Goal: Information Seeking & Learning: Learn about a topic

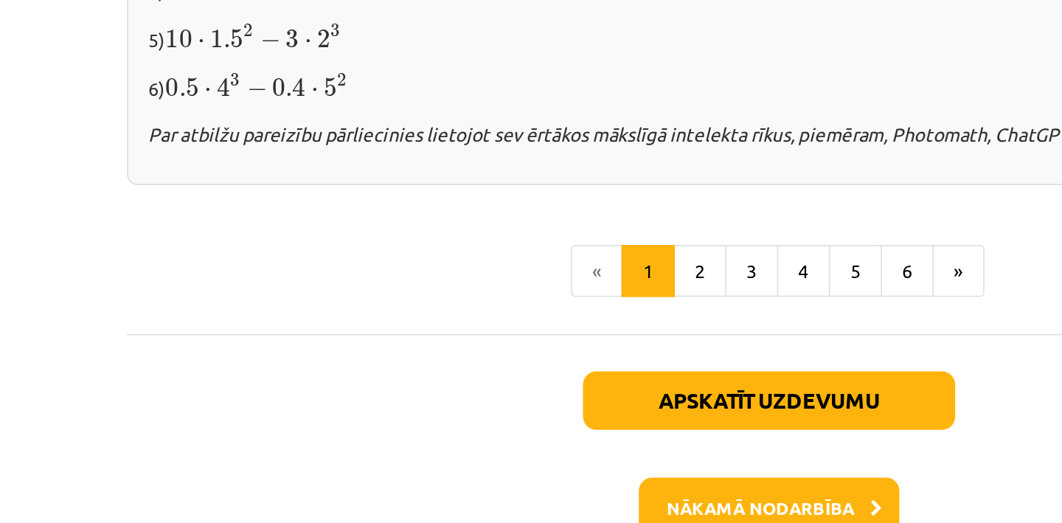
scroll to position [1604, 0]
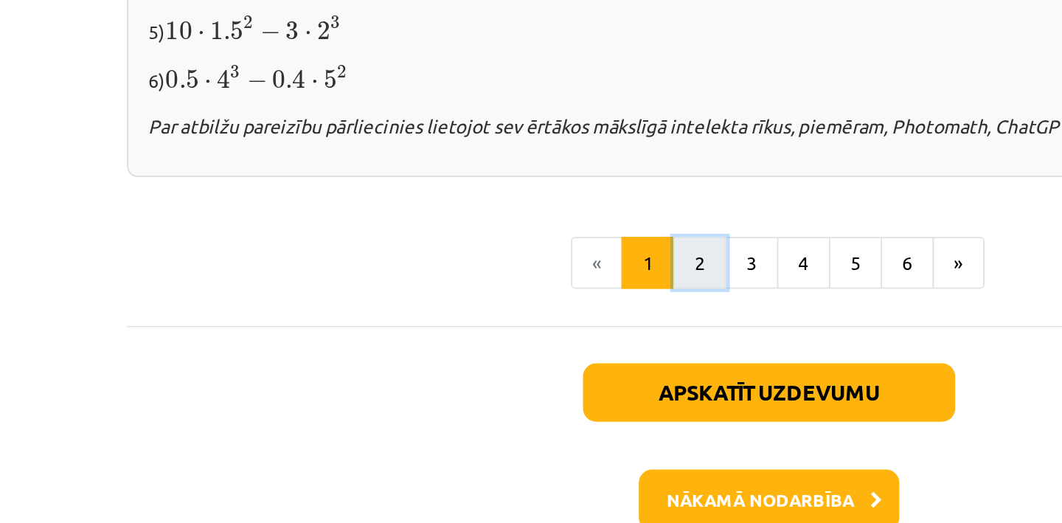
click at [502, 306] on button "2" at bounding box center [493, 312] width 30 height 30
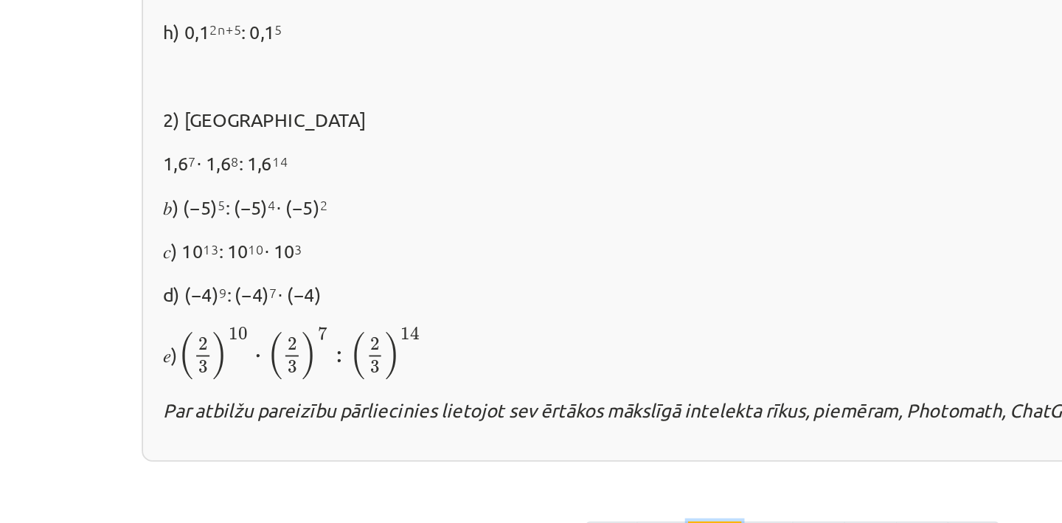
scroll to position [1089, 0]
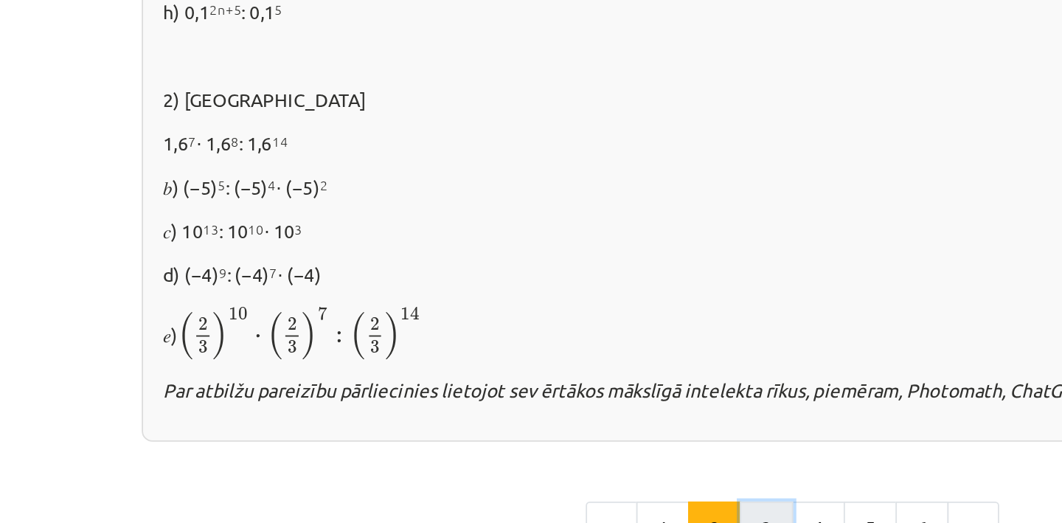
click at [519, 282] on button "3" at bounding box center [522, 293] width 30 height 30
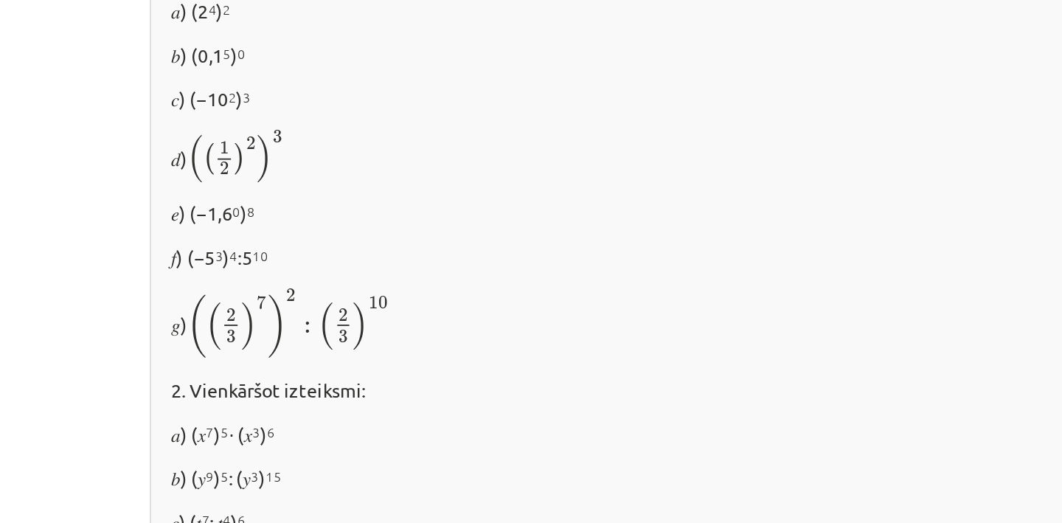
click at [255, 167] on span "2" at bounding box center [252, 163] width 5 height 7
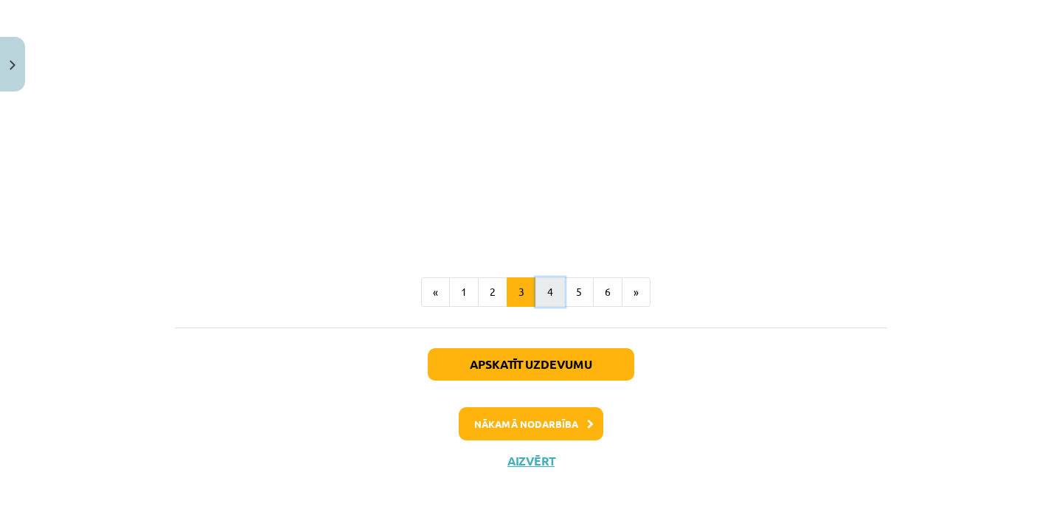
click at [550, 294] on button "4" at bounding box center [550, 292] width 30 height 30
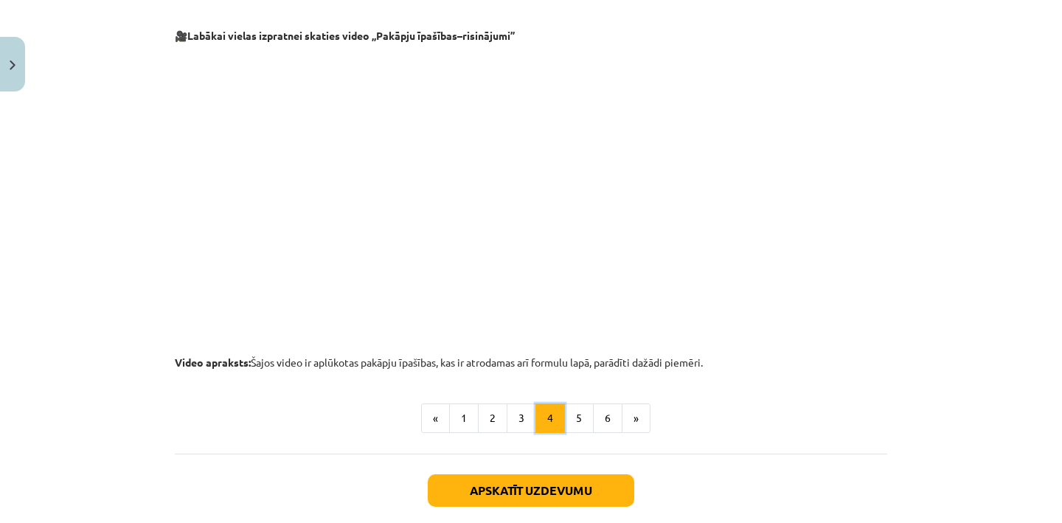
scroll to position [1615, 0]
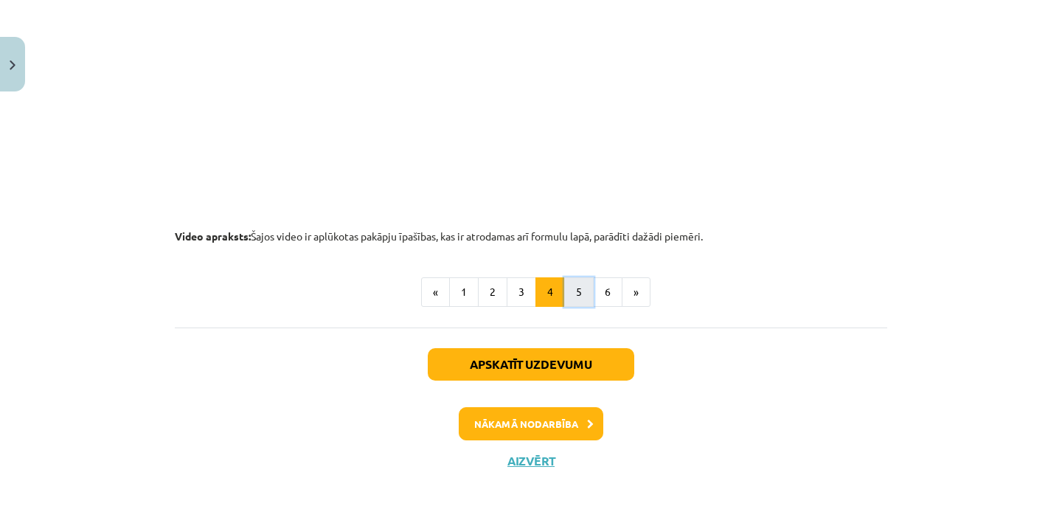
click at [578, 297] on button "5" at bounding box center [579, 292] width 30 height 30
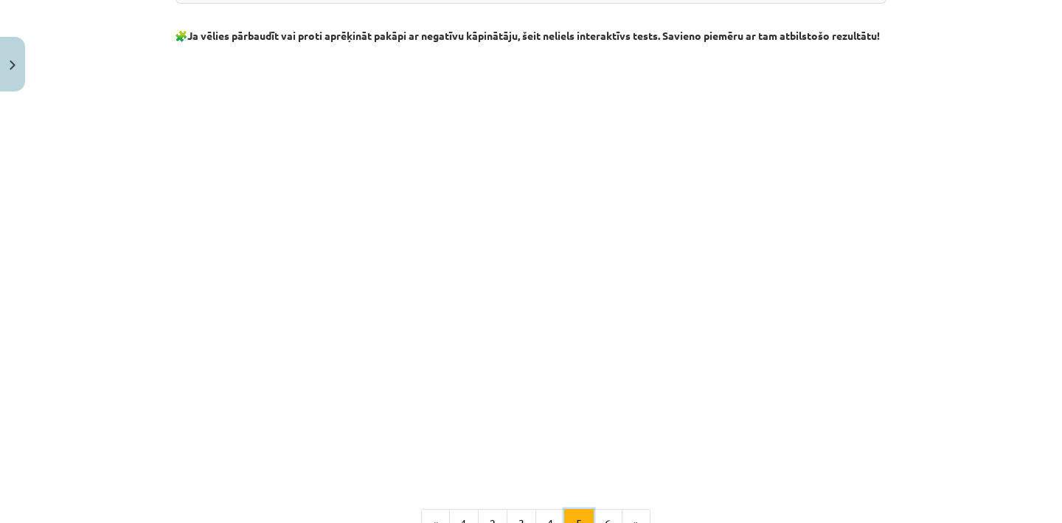
scroll to position [1817, 0]
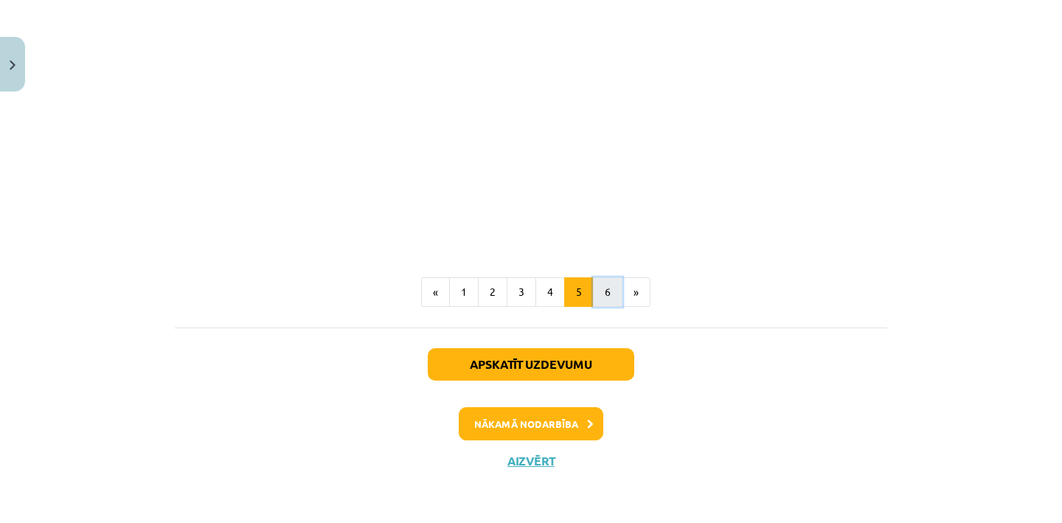
click at [599, 293] on button "6" at bounding box center [608, 292] width 30 height 30
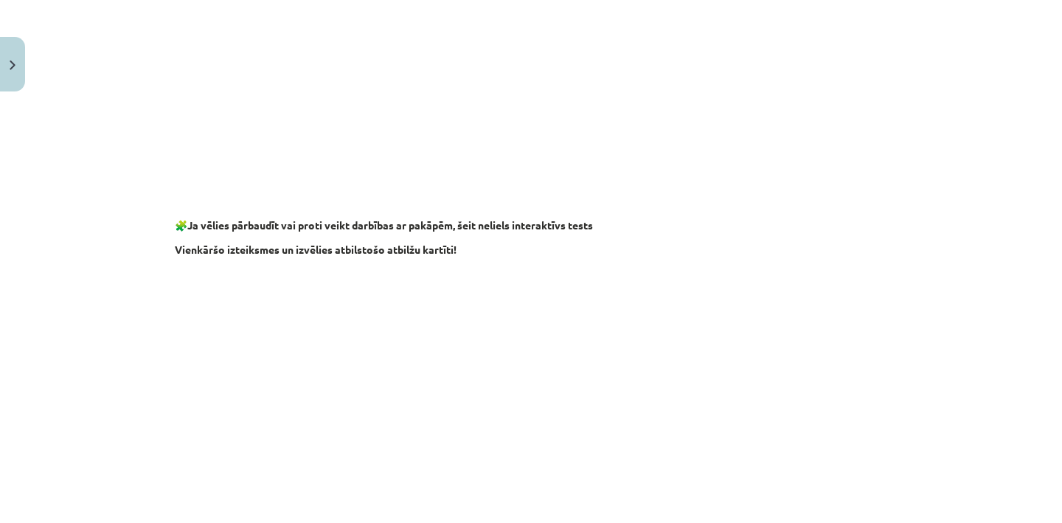
scroll to position [1479, 0]
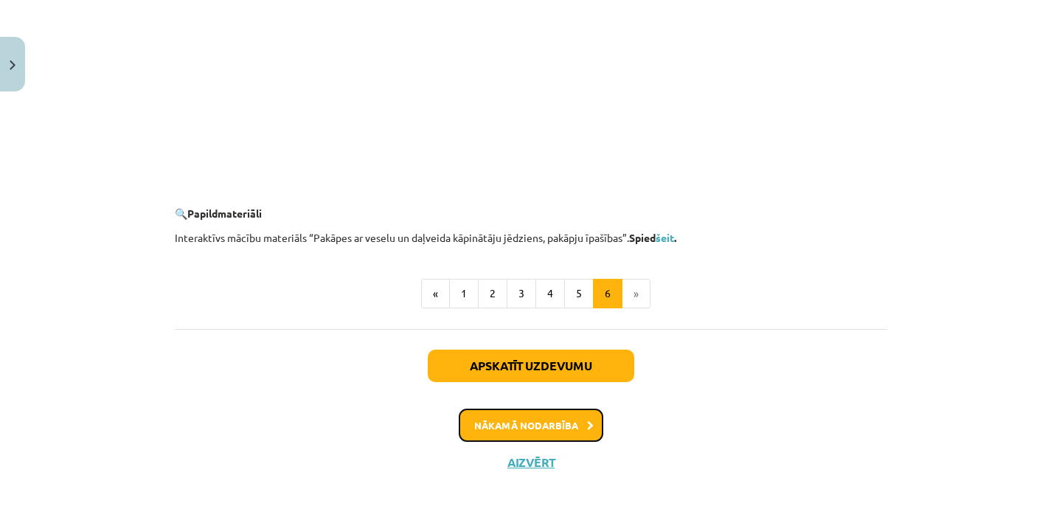
click at [567, 427] on button "Nākamā nodarbība" at bounding box center [531, 426] width 145 height 34
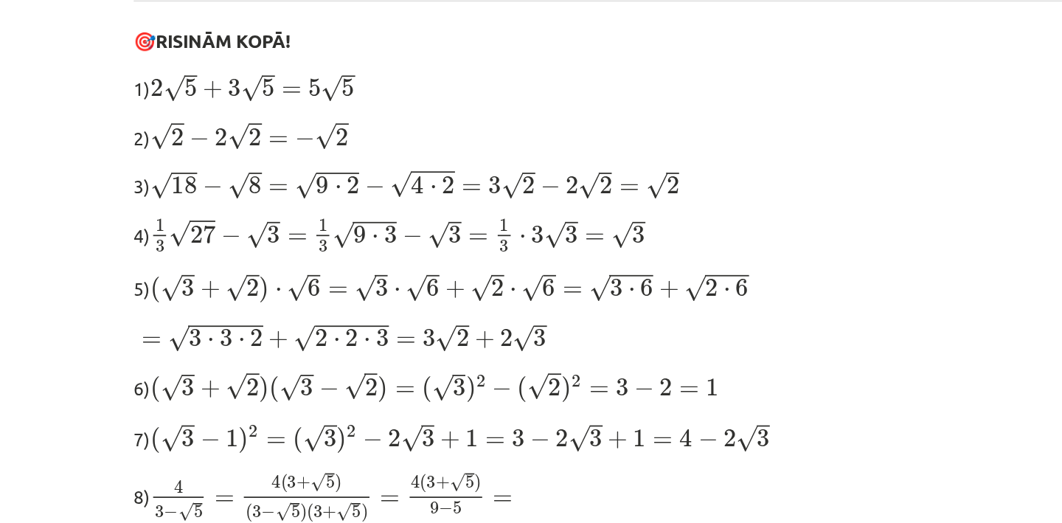
scroll to position [218, 0]
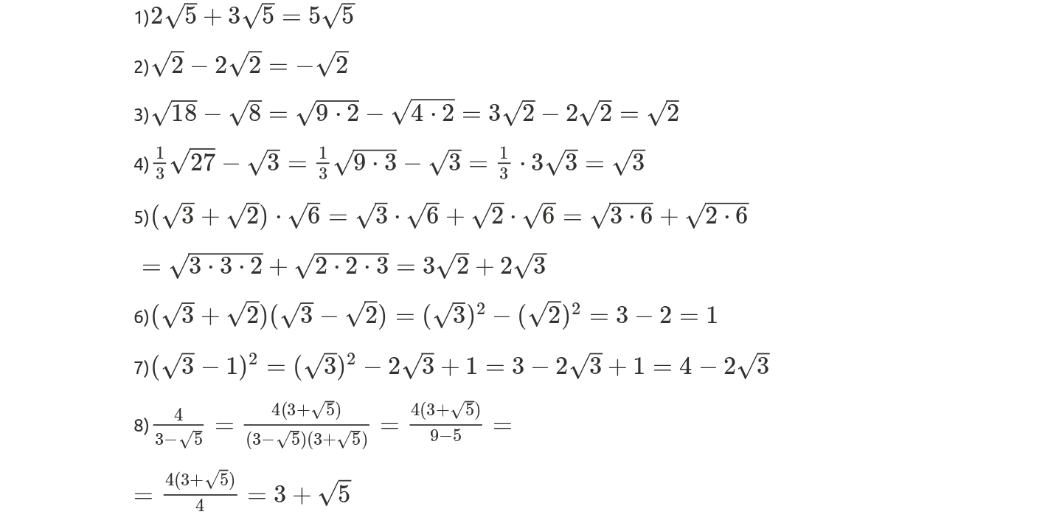
click at [213, 302] on span "( √ 3 + √ 2 ) ⋅ √ 6 = √ 3 ⋅ √ 6 + √ 2 ⋅ √ 6 = √ 3 ⋅ 6 + √ 2 ⋅ 6" at bounding box center [354, 301] width 341 height 18
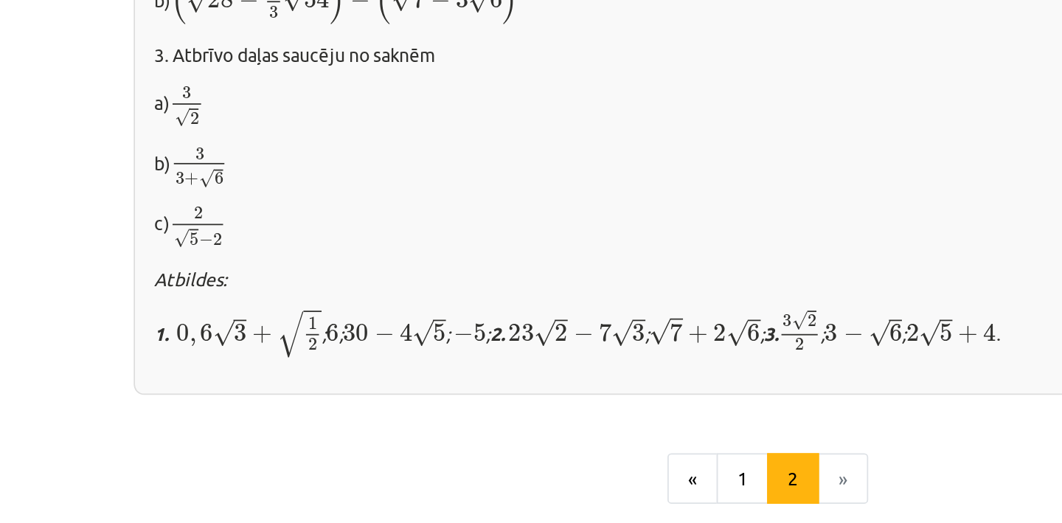
scroll to position [882, 0]
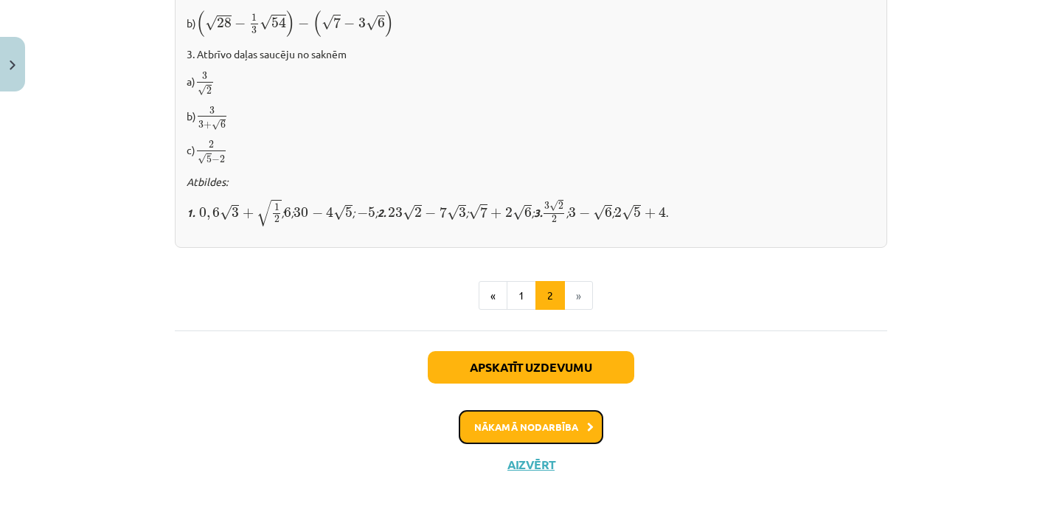
click at [534, 423] on button "Nākamā nodarbība" at bounding box center [531, 427] width 145 height 34
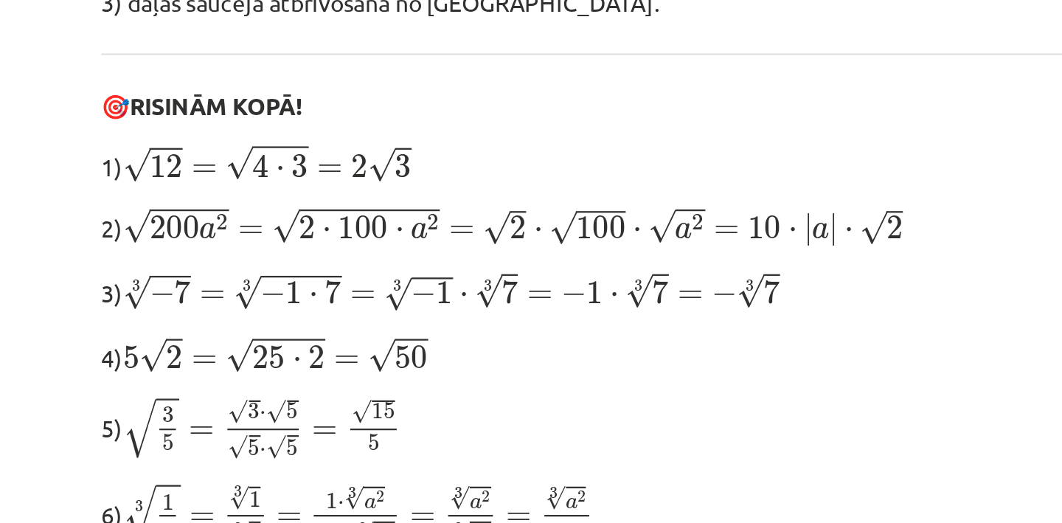
scroll to position [232, 0]
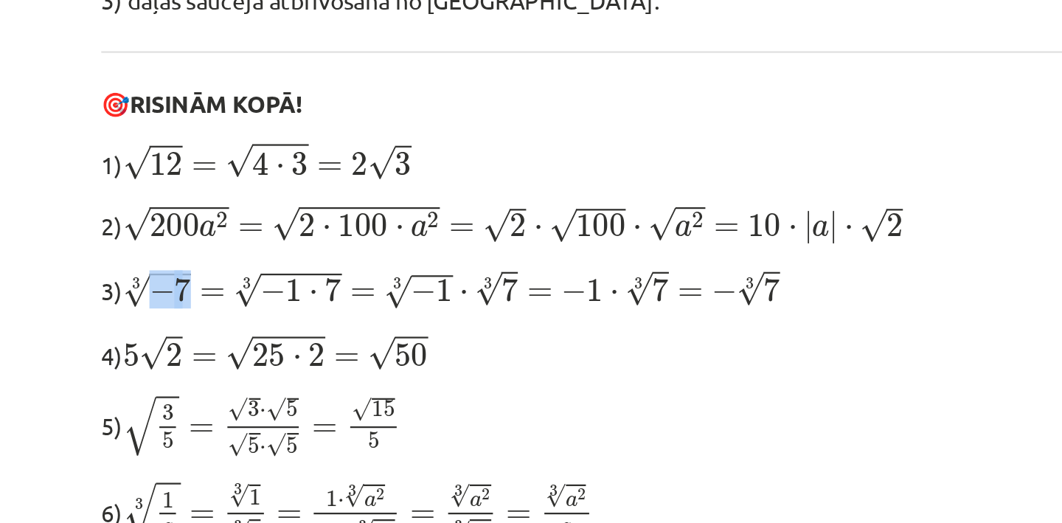
drag, startPoint x: 214, startPoint y: 285, endPoint x: 197, endPoint y: 285, distance: 17.0
click at [197, 285] on span "√ − 7" at bounding box center [199, 282] width 30 height 16
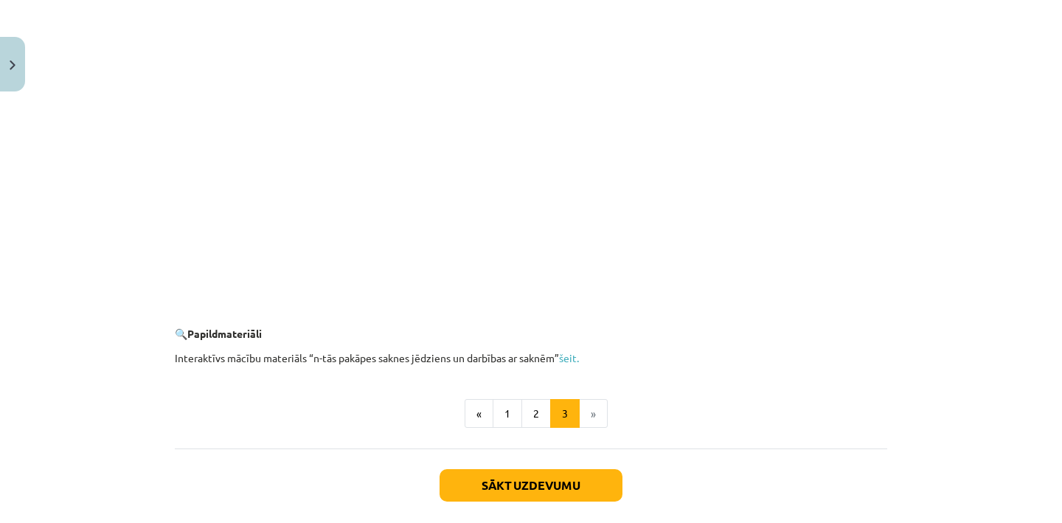
scroll to position [2699, 0]
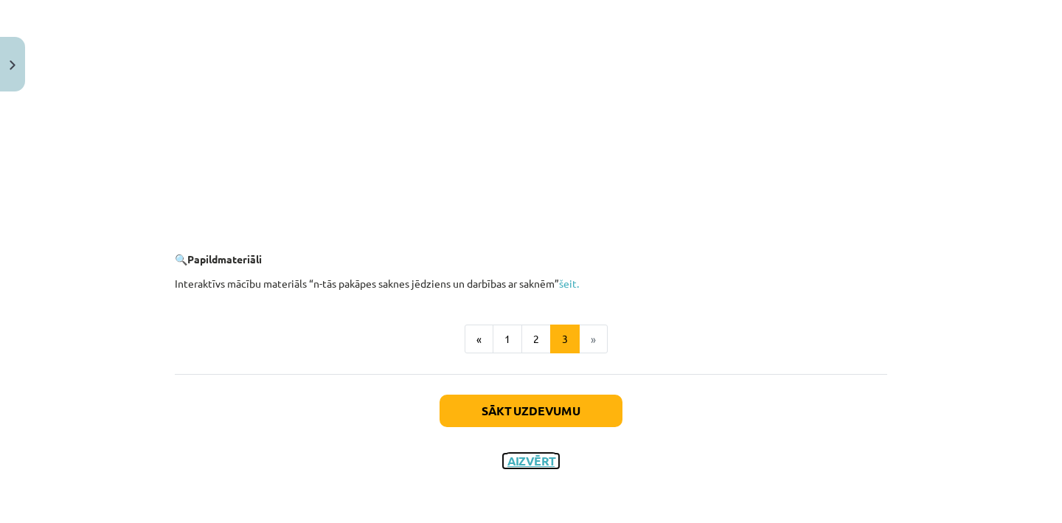
click at [525, 463] on button "Aizvērt" at bounding box center [531, 461] width 56 height 15
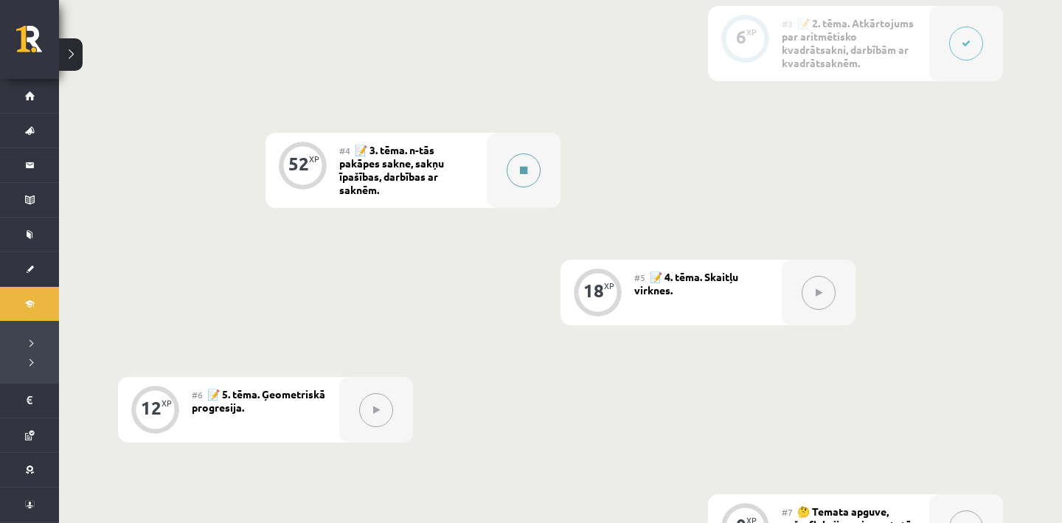
scroll to position [718, 0]
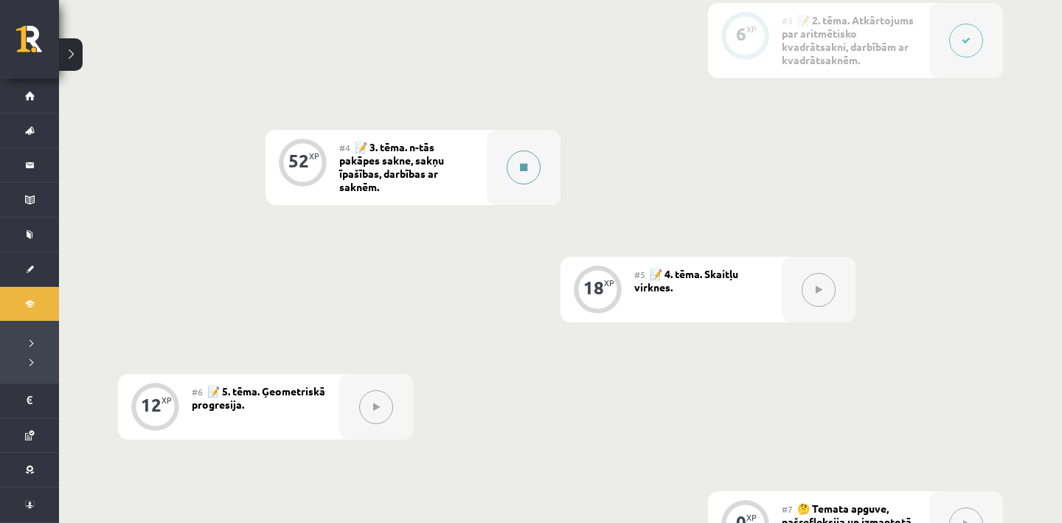
click at [513, 175] on button at bounding box center [524, 167] width 34 height 34
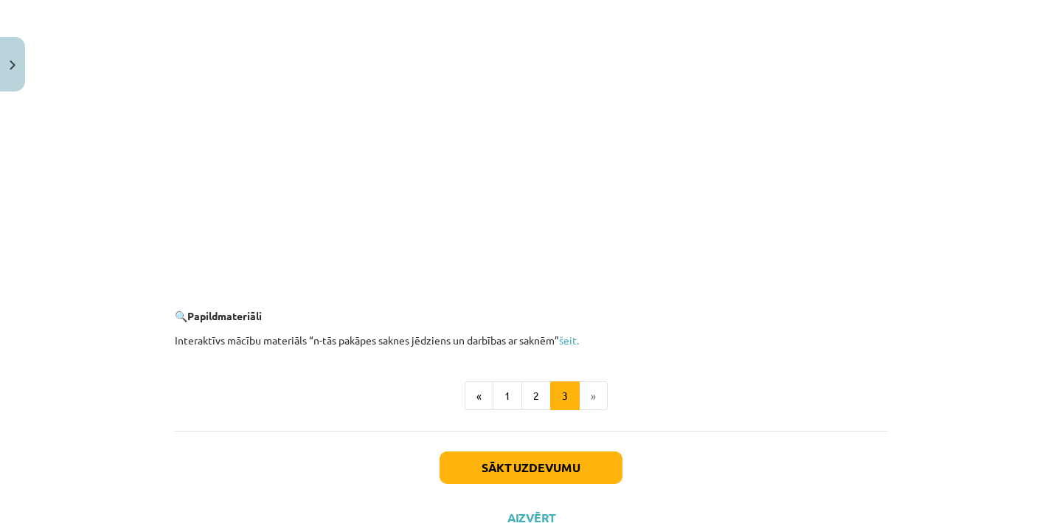
scroll to position [2699, 0]
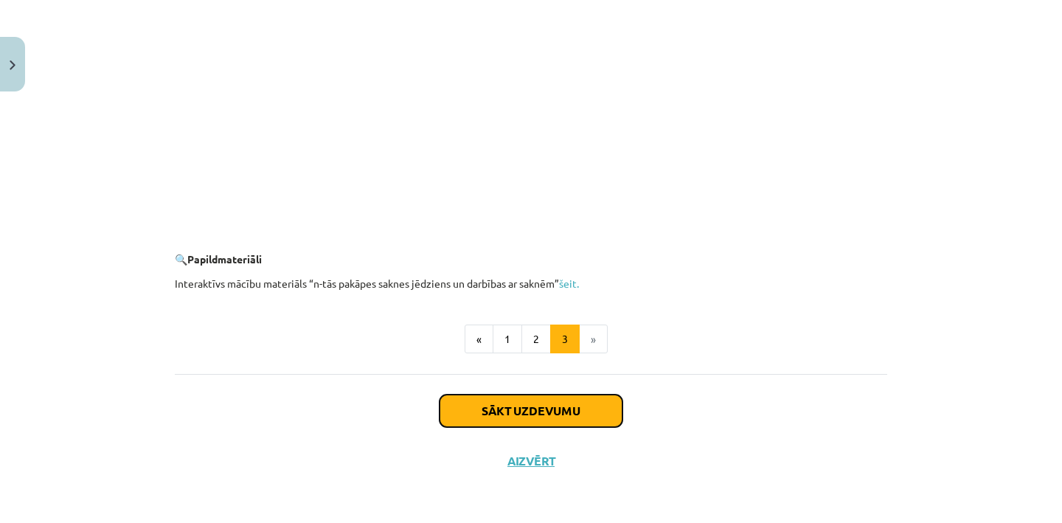
click at [537, 414] on button "Sākt uzdevumu" at bounding box center [531, 411] width 183 height 32
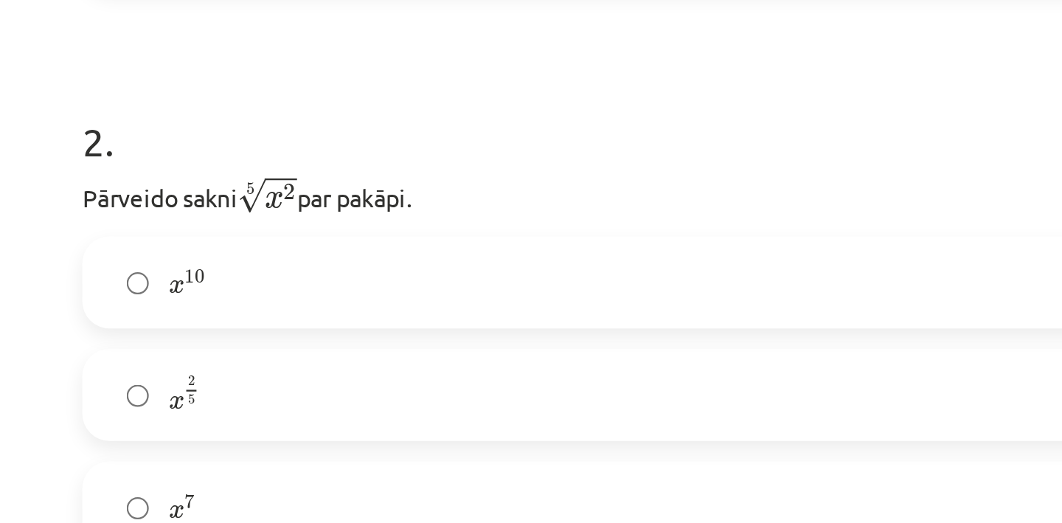
scroll to position [391, 0]
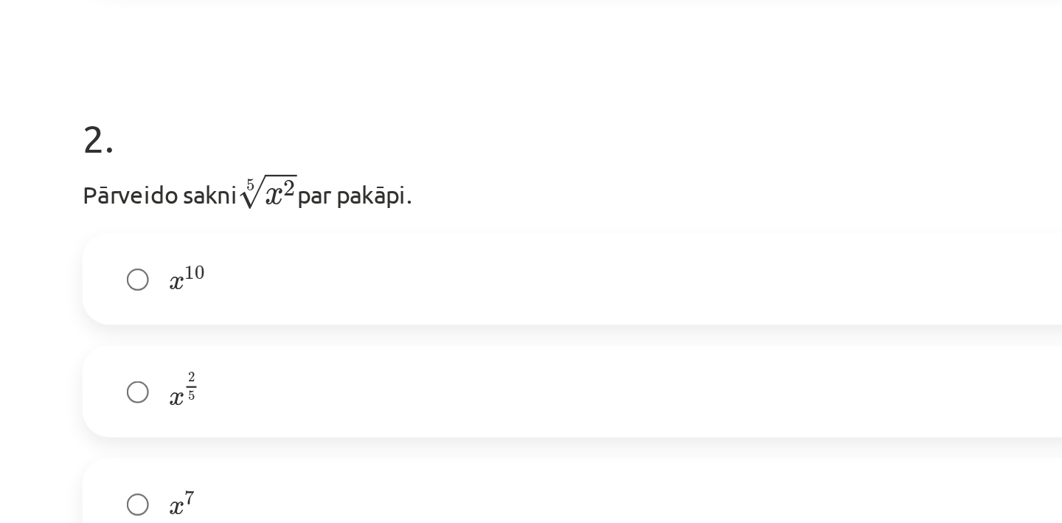
click at [214, 359] on label "x 2 5 x 2 5" at bounding box center [531, 341] width 710 height 37
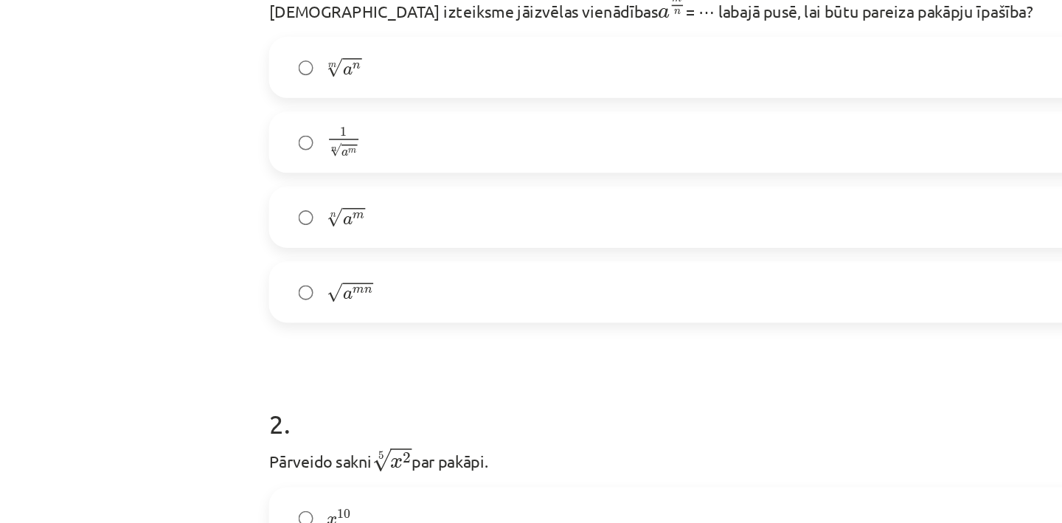
scroll to position [0, 0]
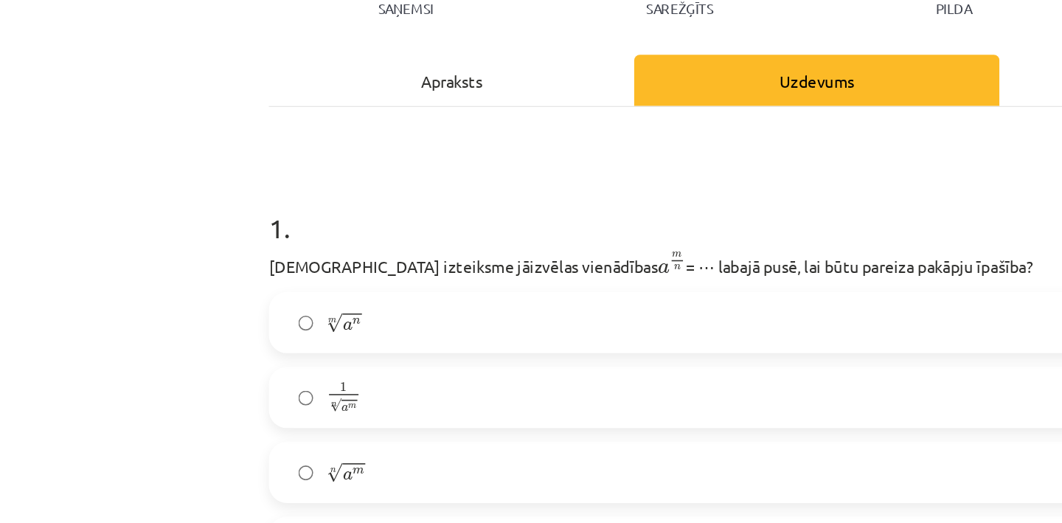
click at [275, 223] on div "Apraksts" at bounding box center [293, 233] width 237 height 33
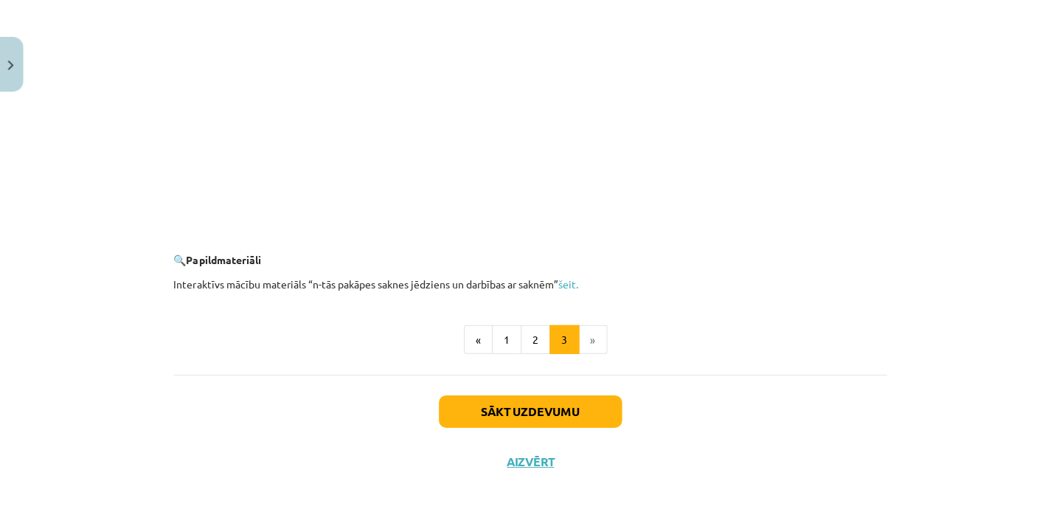
scroll to position [718, 0]
click at [507, 339] on button "1" at bounding box center [508, 340] width 30 height 30
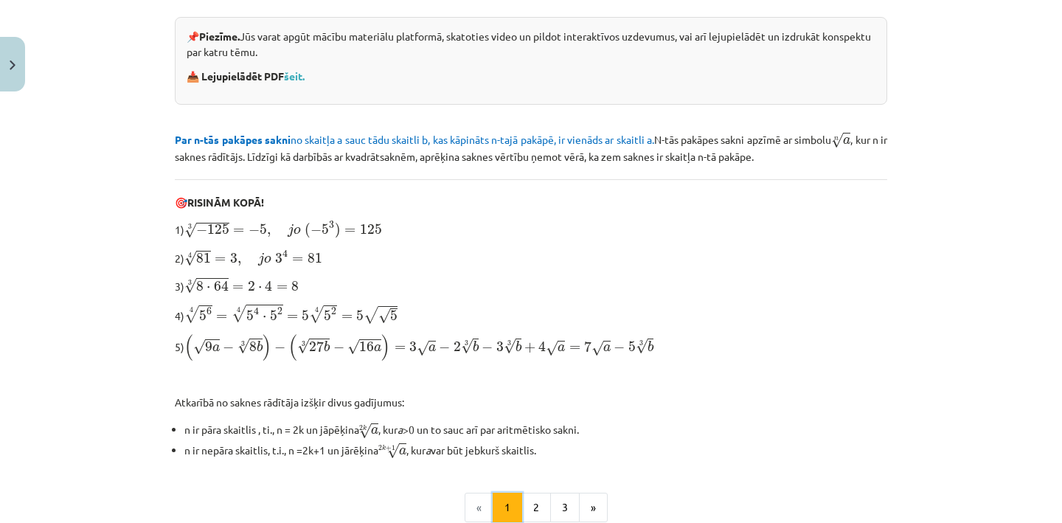
scroll to position [332, 0]
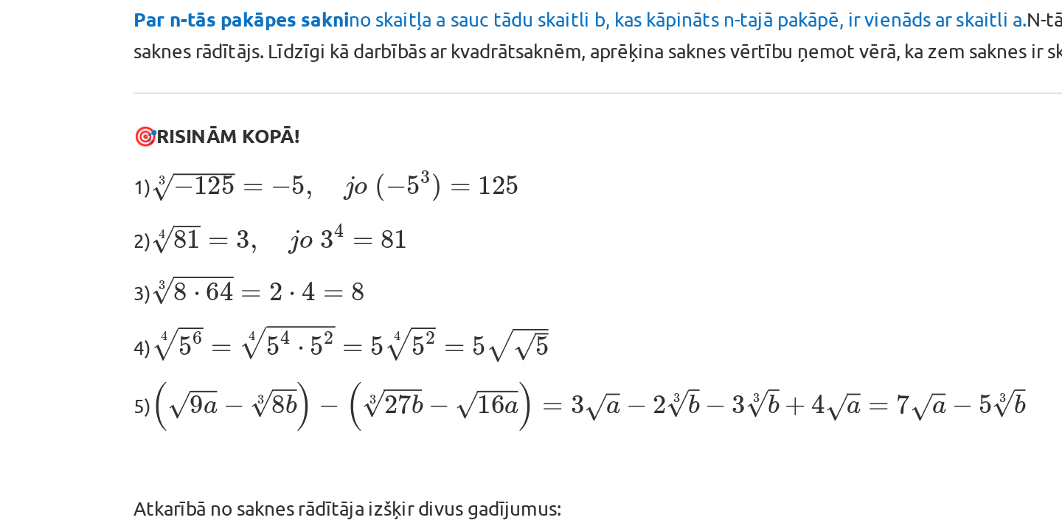
click at [199, 278] on span "8" at bounding box center [199, 276] width 7 height 10
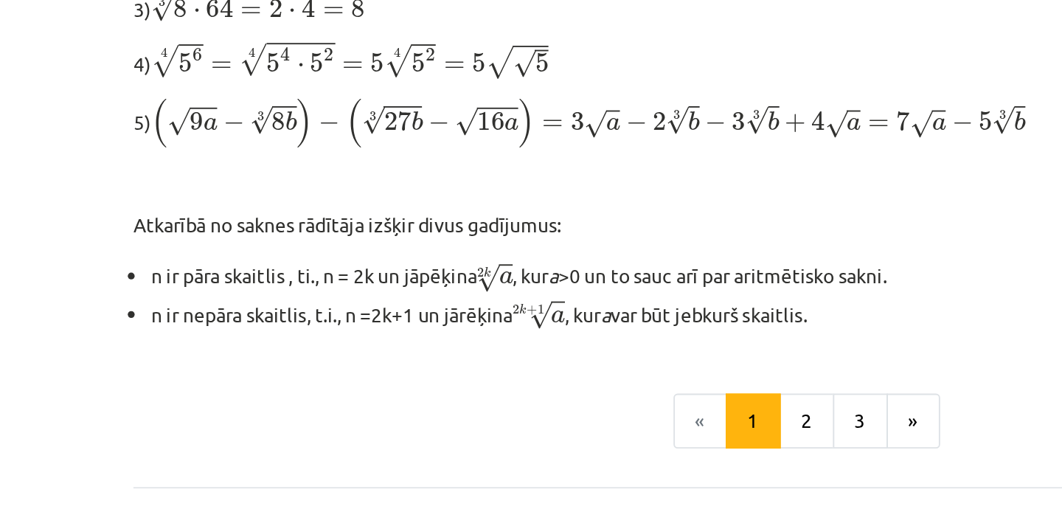
scroll to position [488, 0]
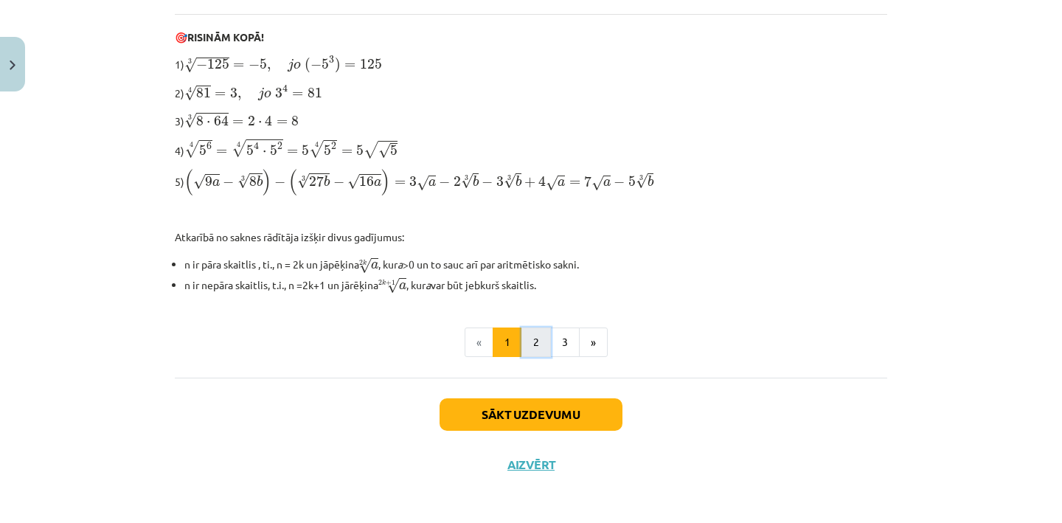
click at [532, 339] on button "2" at bounding box center [536, 342] width 30 height 30
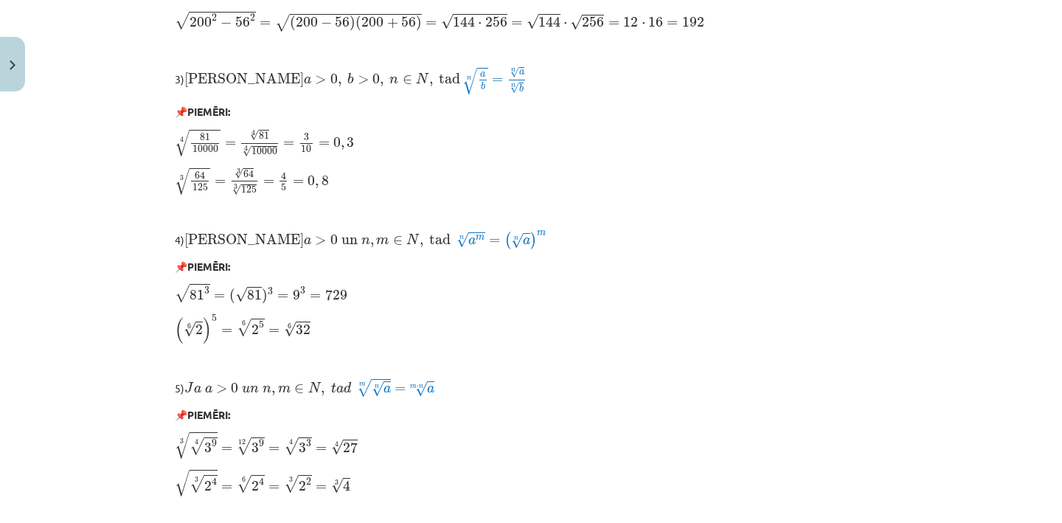
scroll to position [1274, 0]
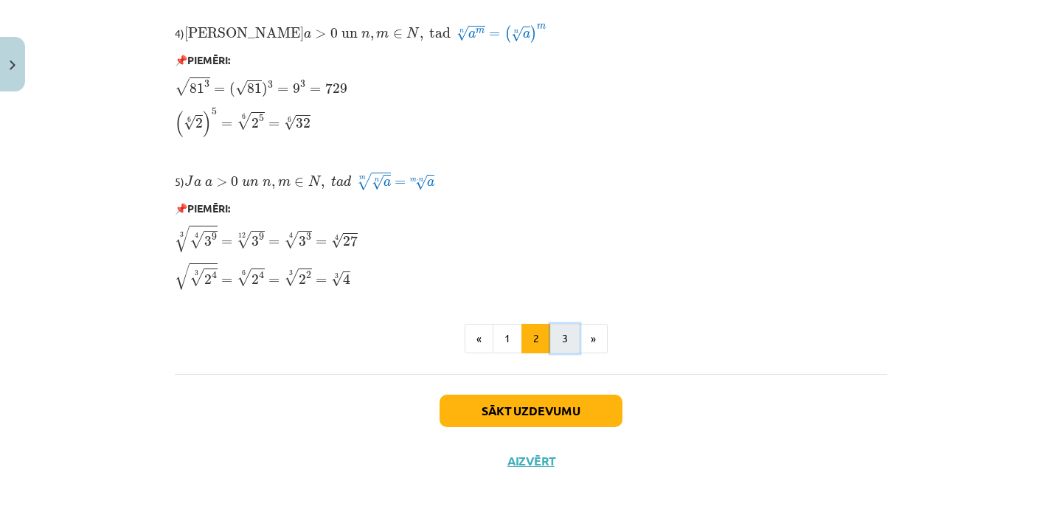
click at [558, 340] on button "3" at bounding box center [565, 339] width 30 height 30
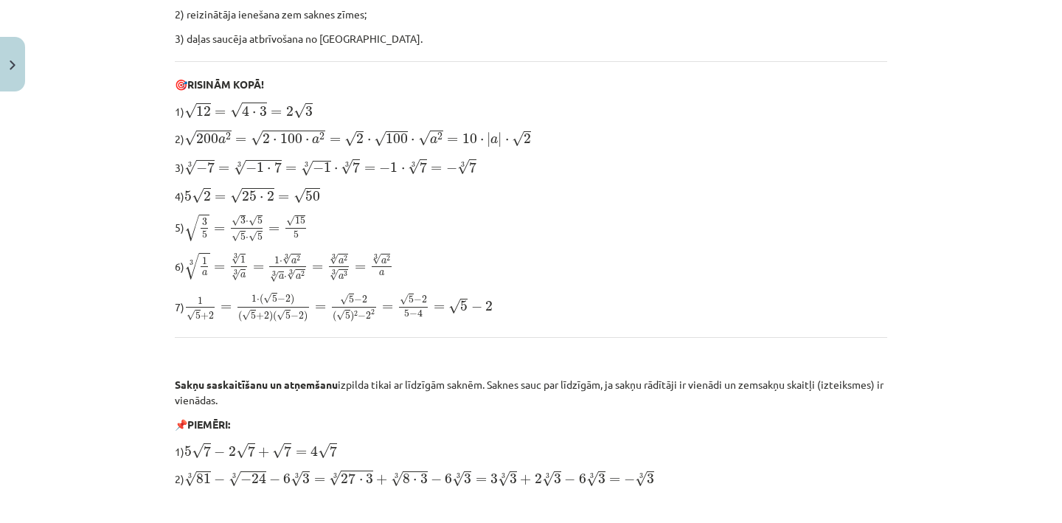
scroll to position [58, 0]
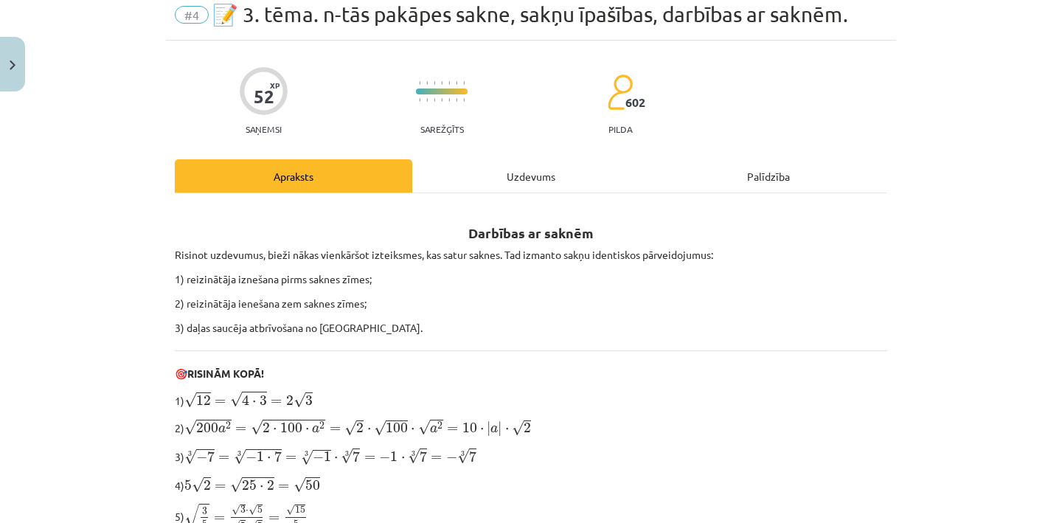
click at [496, 163] on div "Uzdevums" at bounding box center [530, 175] width 237 height 33
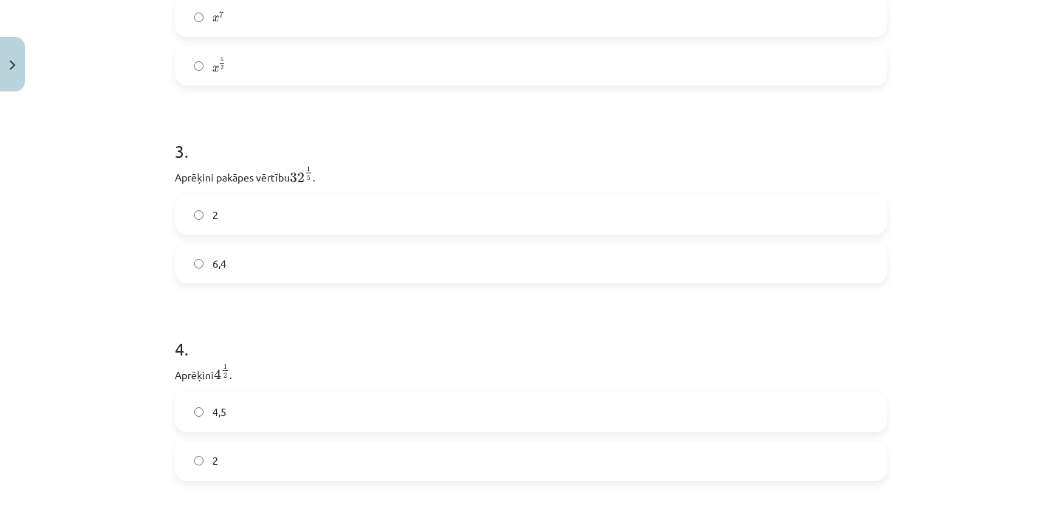
scroll to position [768, 0]
click at [278, 228] on label "2" at bounding box center [531, 211] width 710 height 37
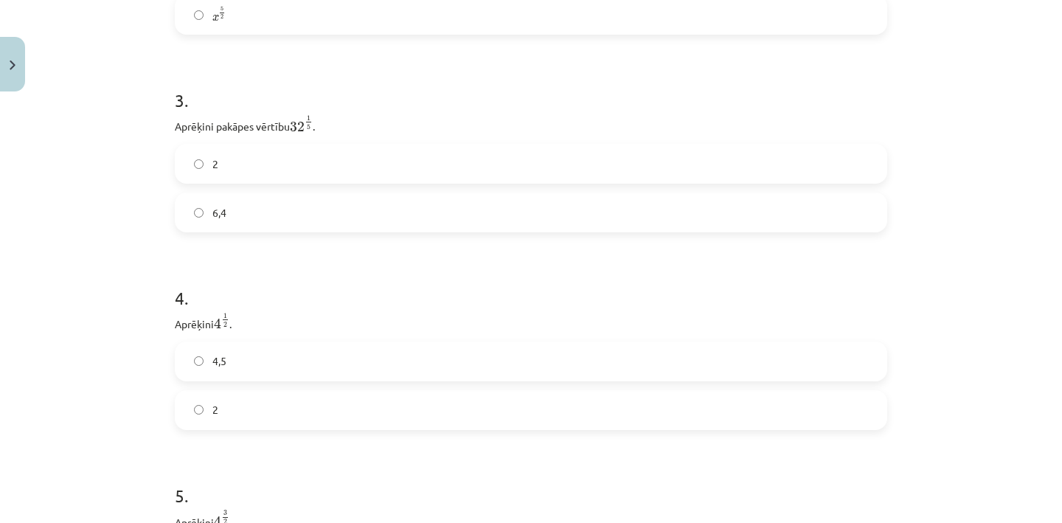
scroll to position [823, 0]
click at [101, 269] on div "Mācību tēma: Matemātikas i - 12. klases 1. ieskaites mācību materiāls (ab) #4 📝…" at bounding box center [531, 261] width 1062 height 523
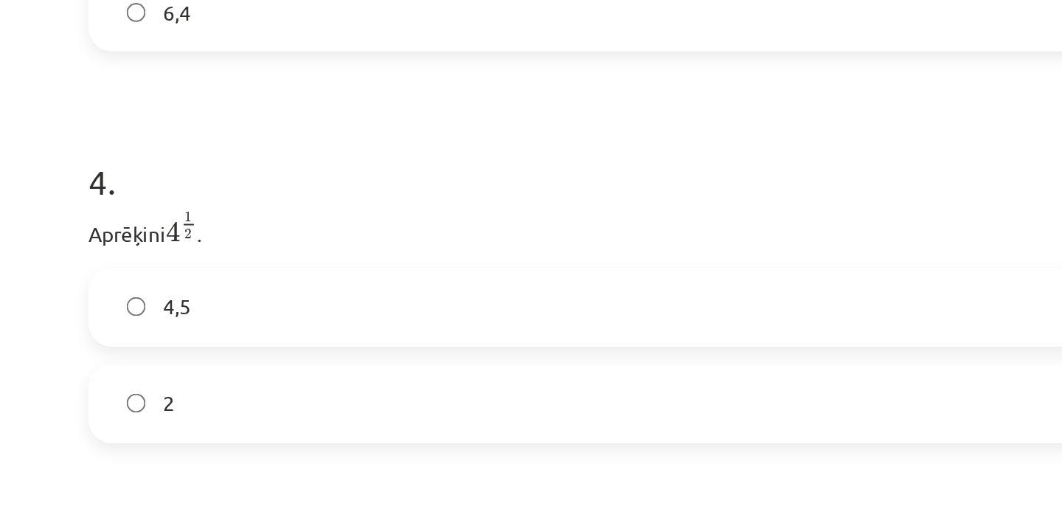
scroll to position [835, 0]
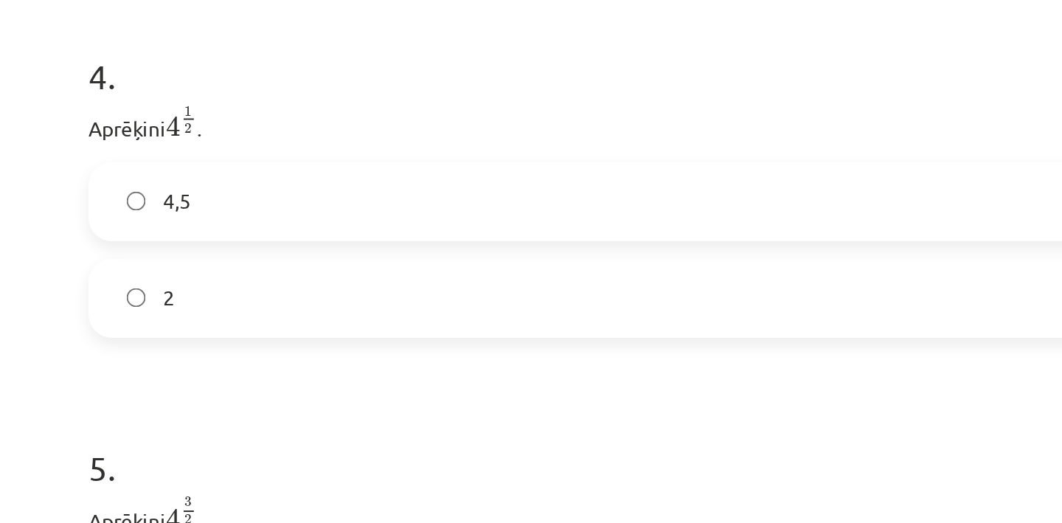
click at [280, 400] on label "2" at bounding box center [531, 390] width 710 height 37
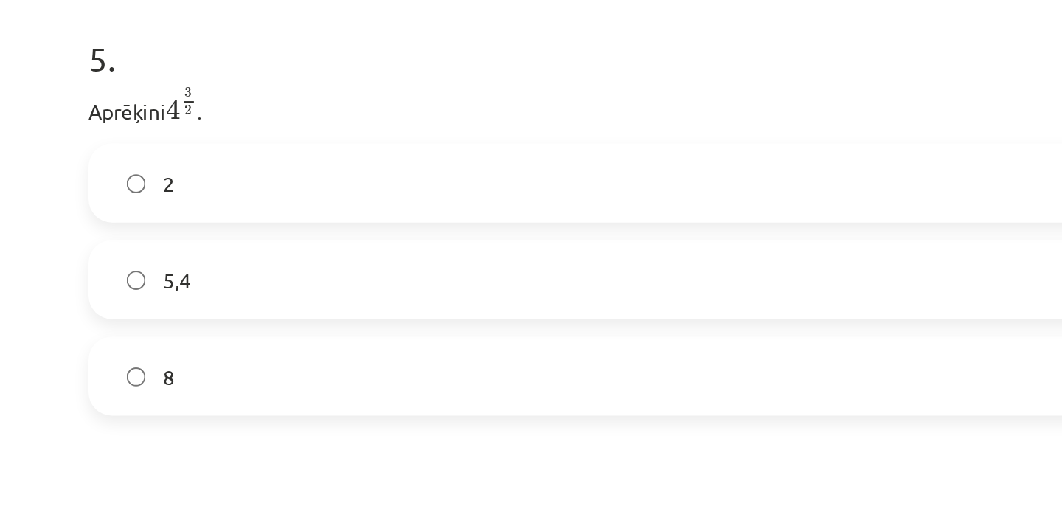
scroll to position [1042, 0]
click at [239, 445] on label "8" at bounding box center [531, 428] width 710 height 37
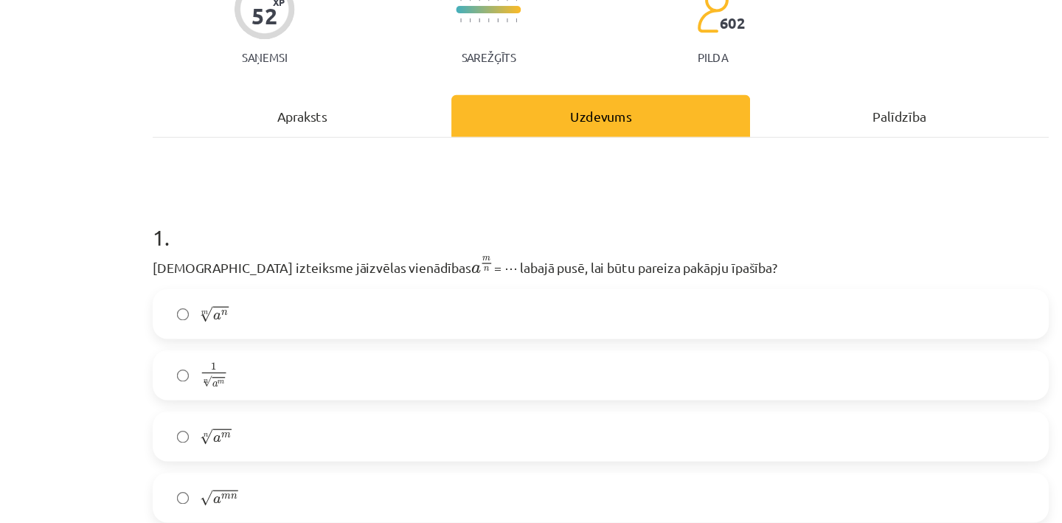
scroll to position [0, 0]
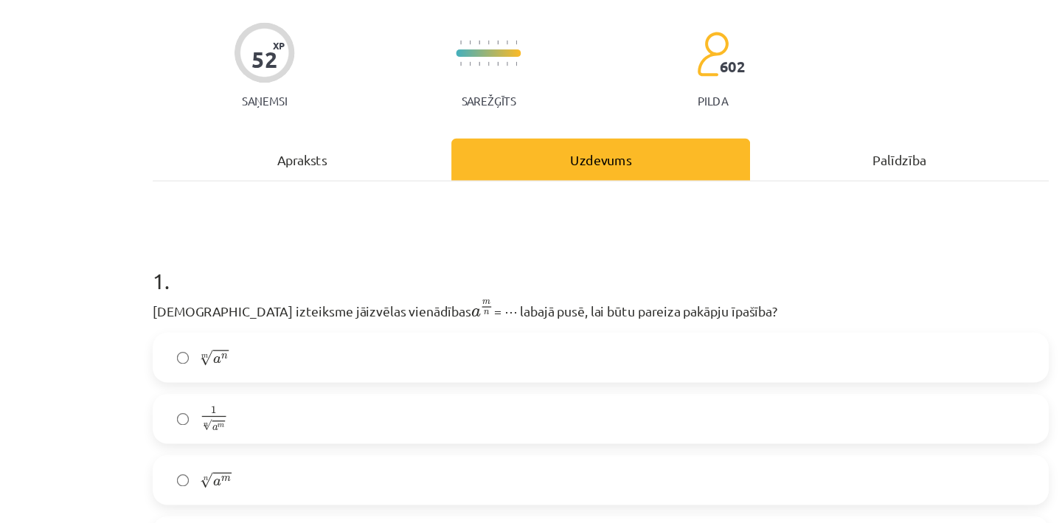
click at [290, 224] on div "Apraksts" at bounding box center [293, 233] width 237 height 33
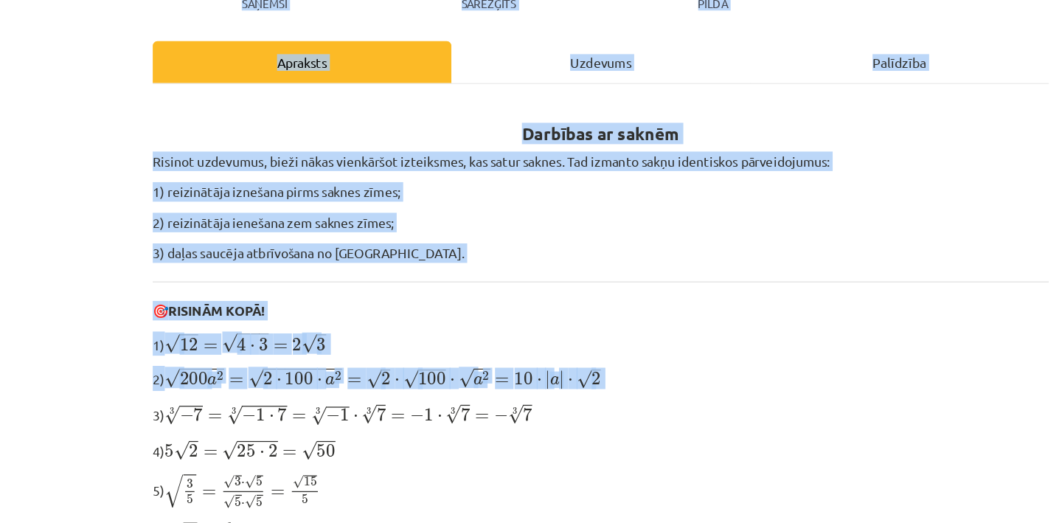
scroll to position [58, 0]
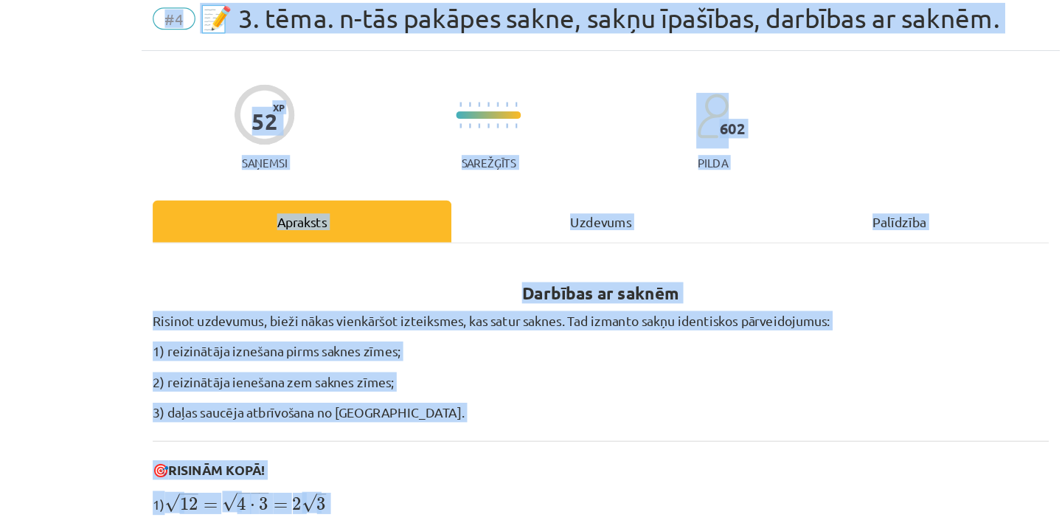
drag, startPoint x: 276, startPoint y: 128, endPoint x: 270, endPoint y: -18, distance: 146.9
click at [304, 302] on p "2) reizinātāja ienešana zem saknes zīmes;" at bounding box center [531, 303] width 712 height 15
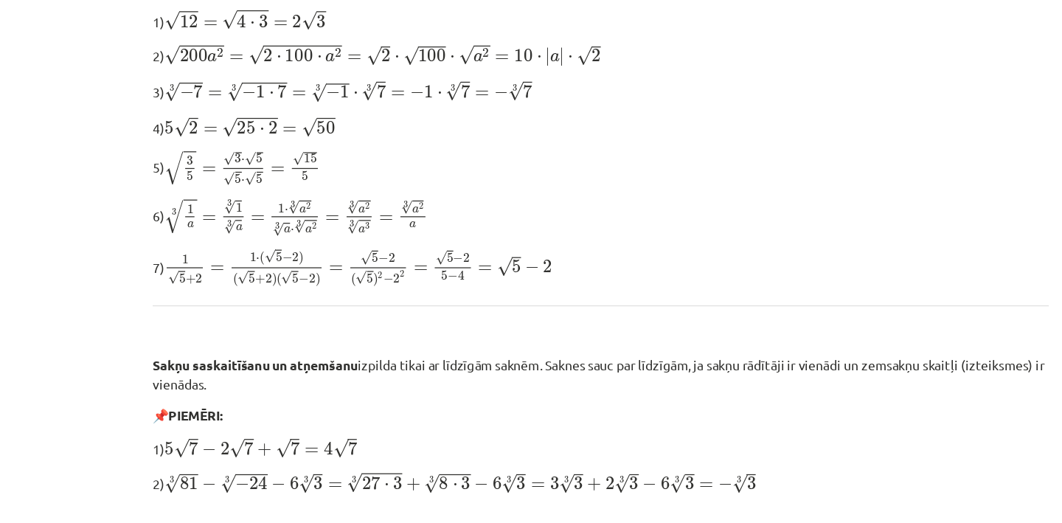
scroll to position [444, 0]
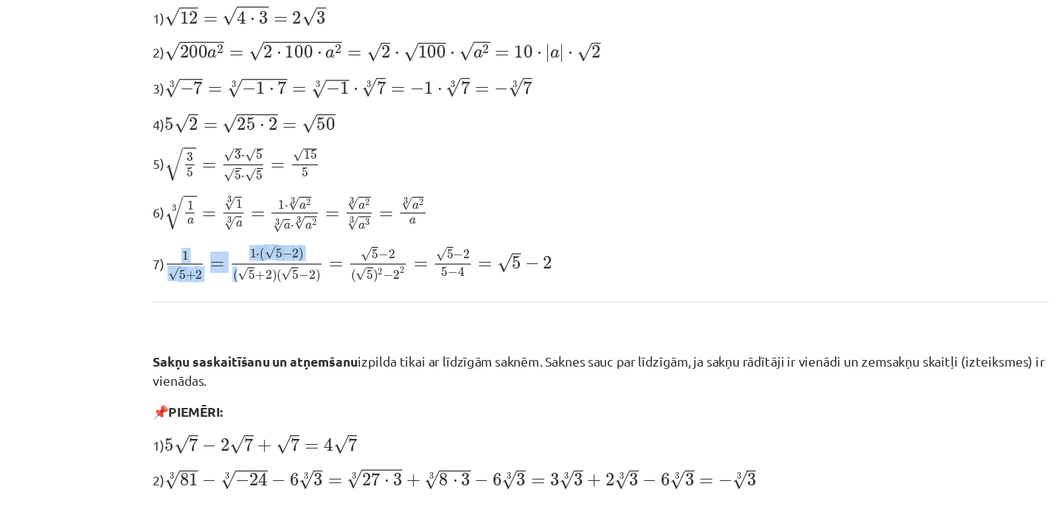
drag, startPoint x: 184, startPoint y: 205, endPoint x: 245, endPoint y: 218, distance: 61.9
click at [245, 218] on p "7) 1 √ 5 + 2 = 1 ⋅ ( √ 5 − 2 ) ( √ 5 + 2 ) ( √ 5 − 2 ) = √ 5 − 2 ( √ 5 ) 2 − 2 …" at bounding box center [531, 210] width 712 height 31
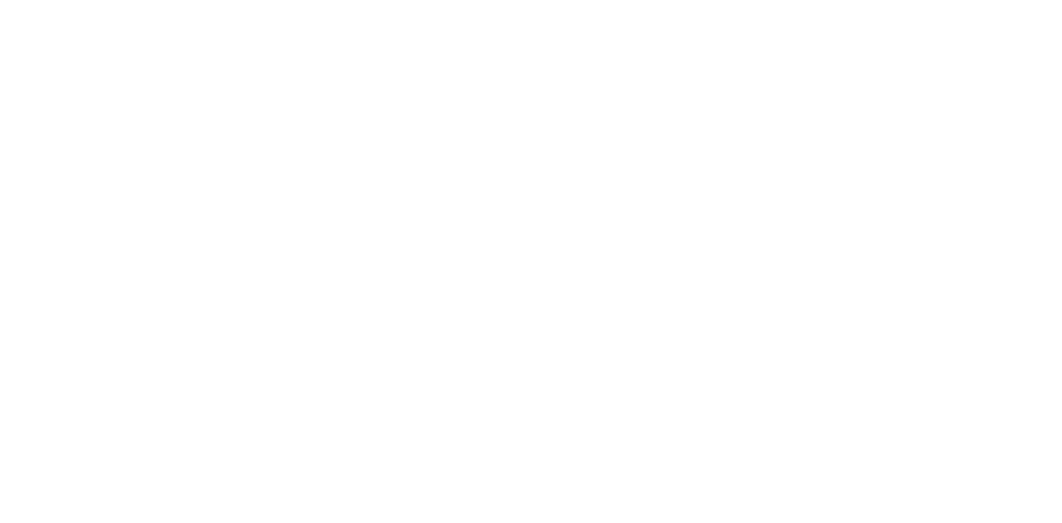
scroll to position [2699, 0]
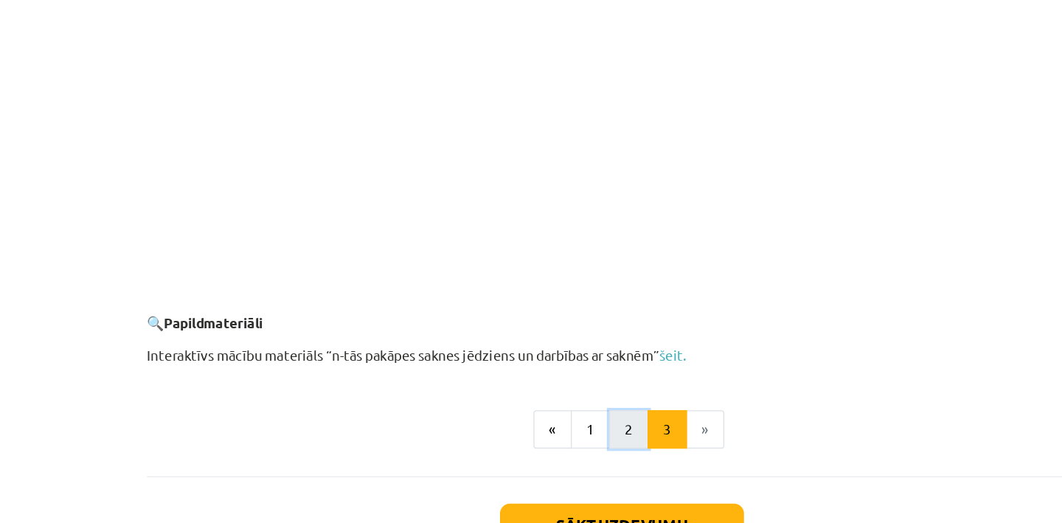
click at [533, 336] on button "2" at bounding box center [536, 340] width 30 height 30
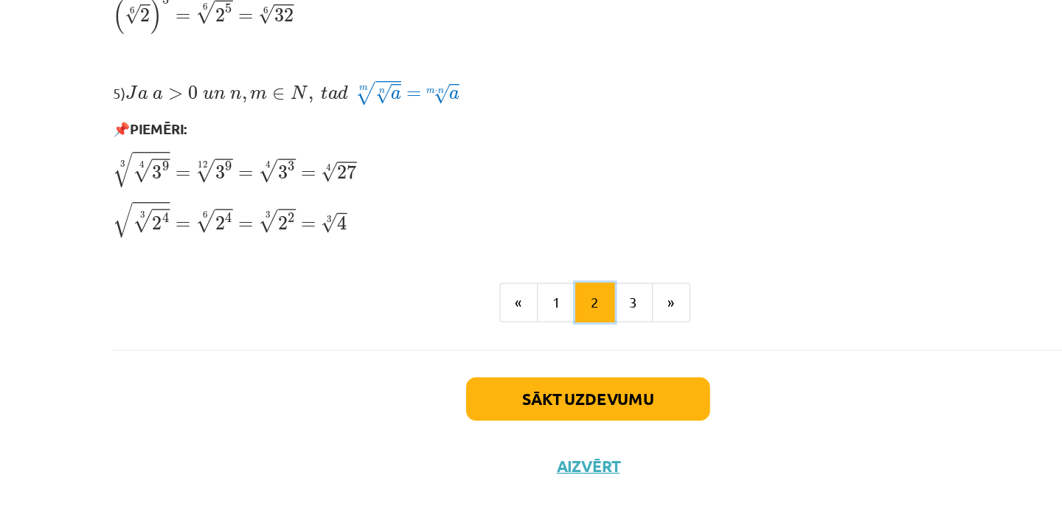
scroll to position [1271, 0]
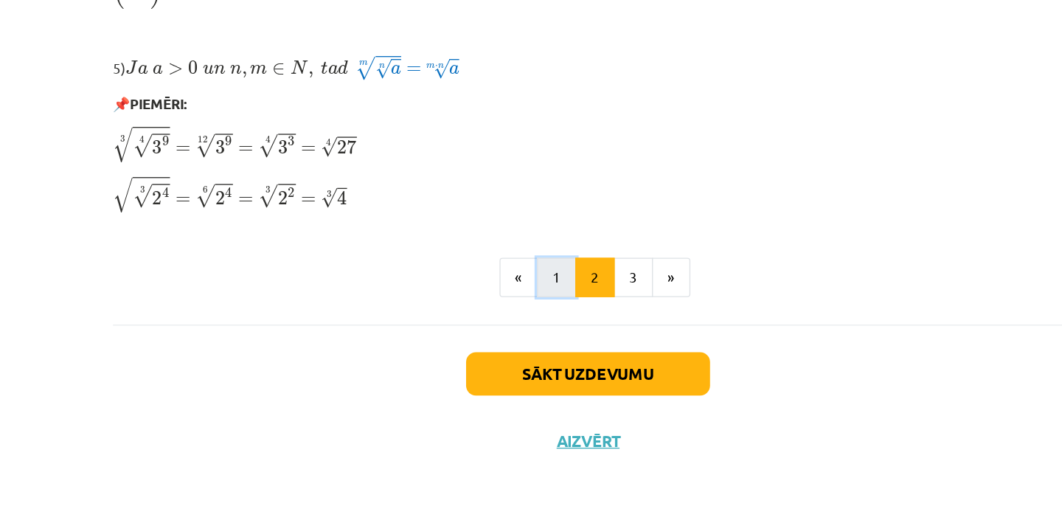
click at [503, 350] on button "1" at bounding box center [508, 339] width 30 height 30
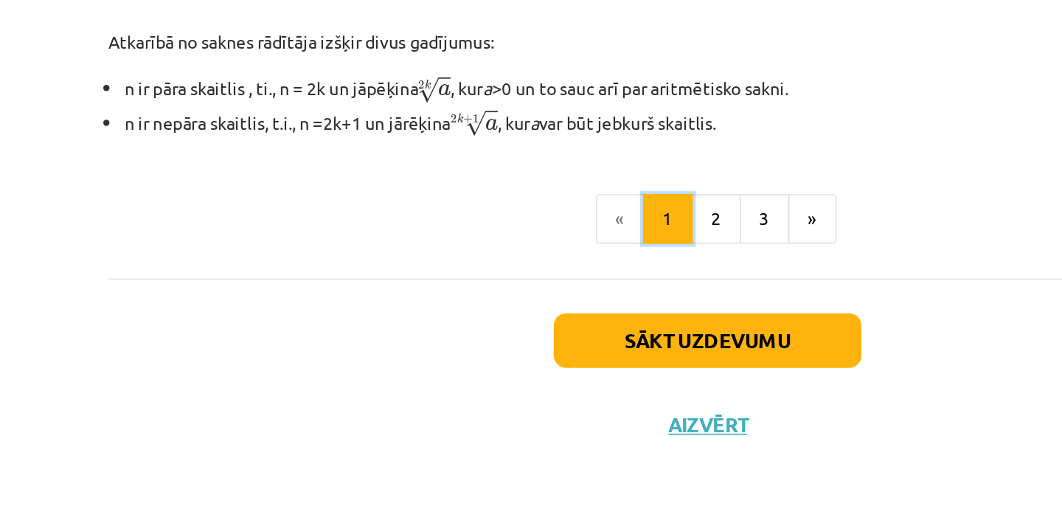
scroll to position [0, 0]
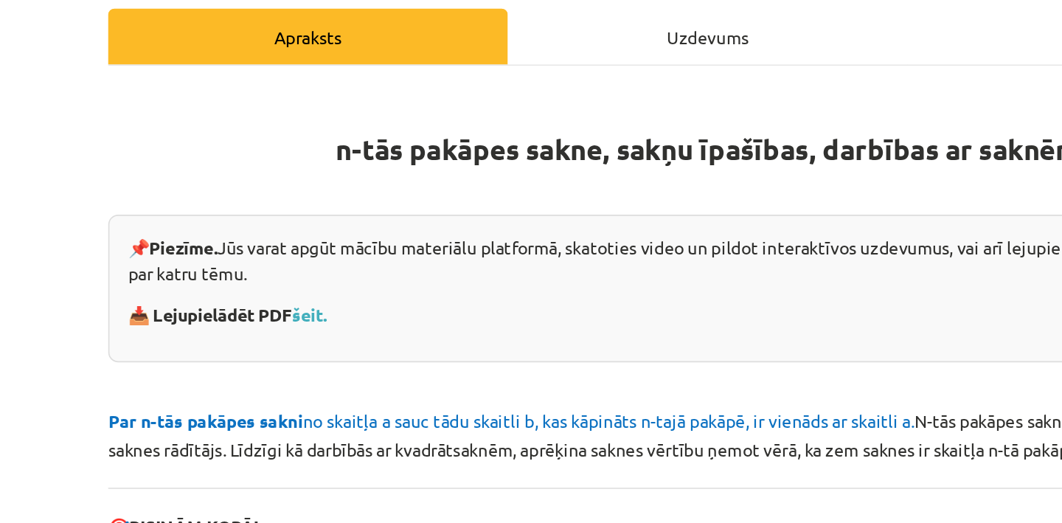
click at [532, 227] on div "Uzdevums" at bounding box center [530, 233] width 237 height 33
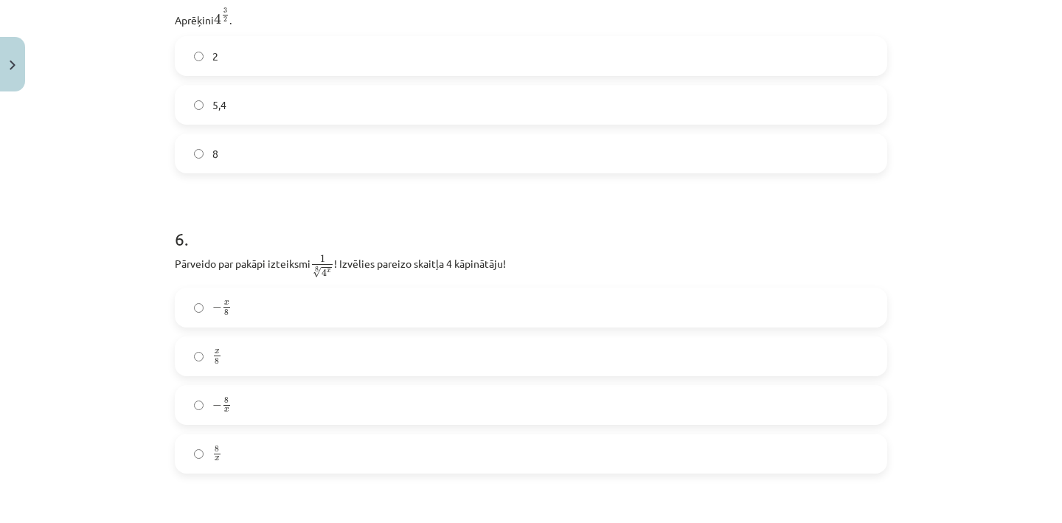
scroll to position [1306, 0]
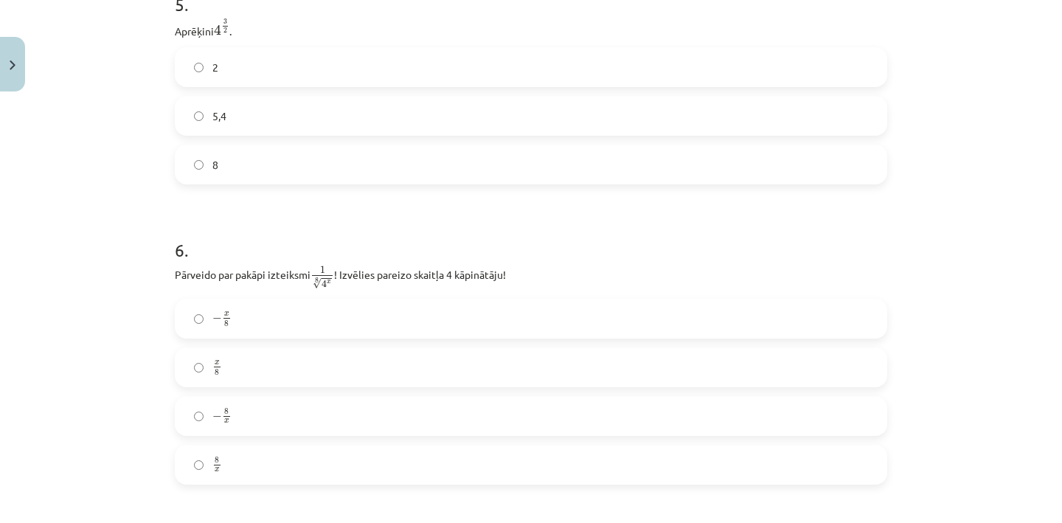
click at [333, 254] on h1 "6 ." at bounding box center [531, 237] width 712 height 46
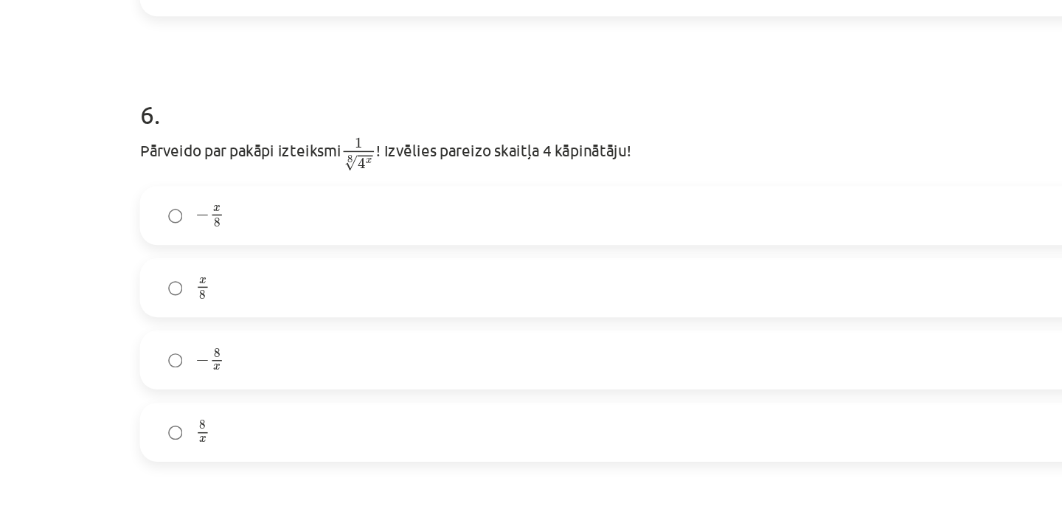
scroll to position [1349, 0]
click at [263, 331] on label "x 8 x 8" at bounding box center [531, 324] width 710 height 37
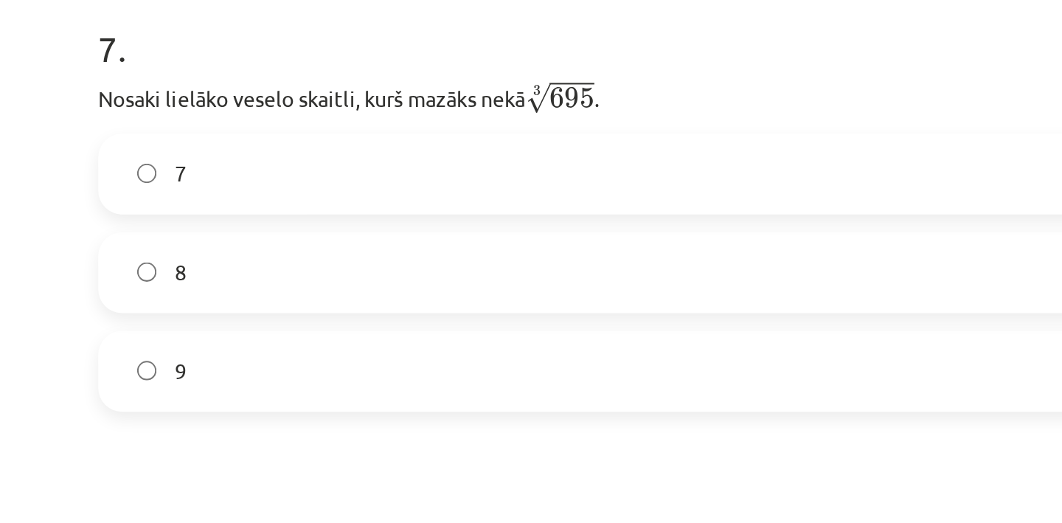
scroll to position [1626, 0]
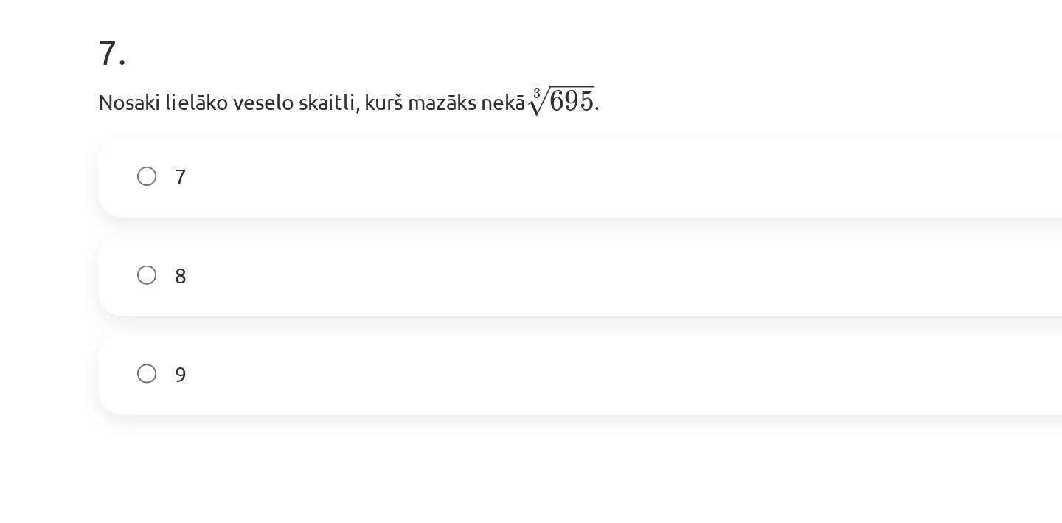
click at [228, 344] on label "8" at bounding box center [531, 340] width 710 height 37
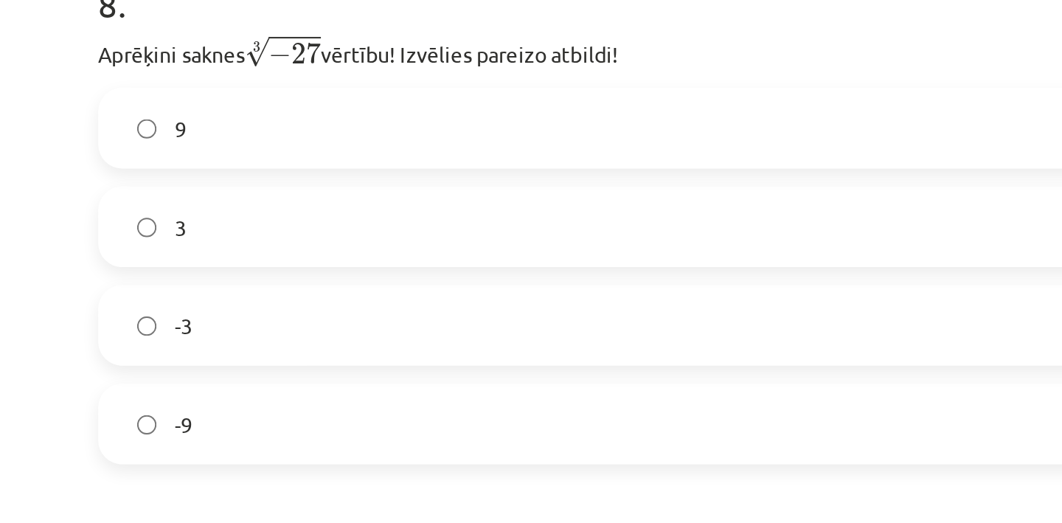
scroll to position [1887, 0]
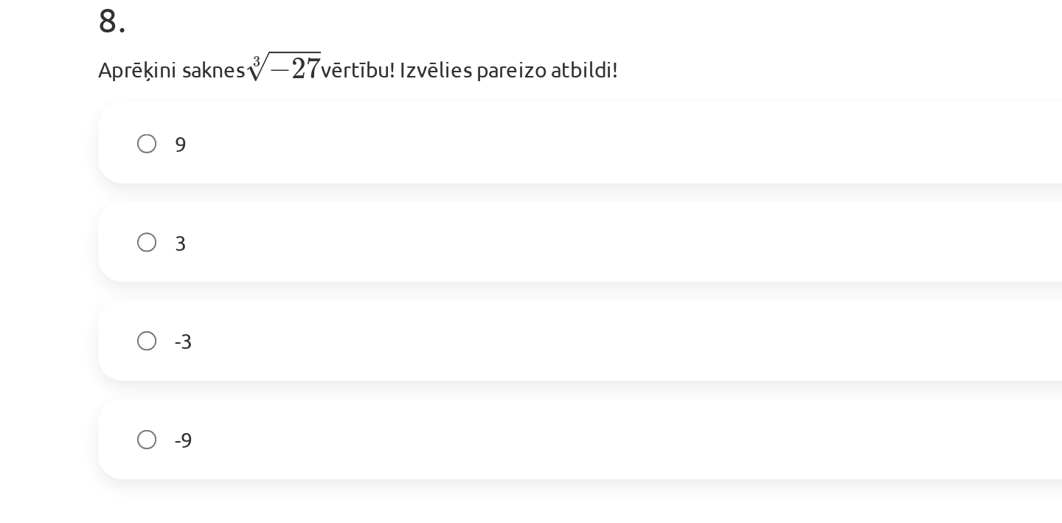
click at [271, 382] on label "-3" at bounding box center [531, 372] width 710 height 37
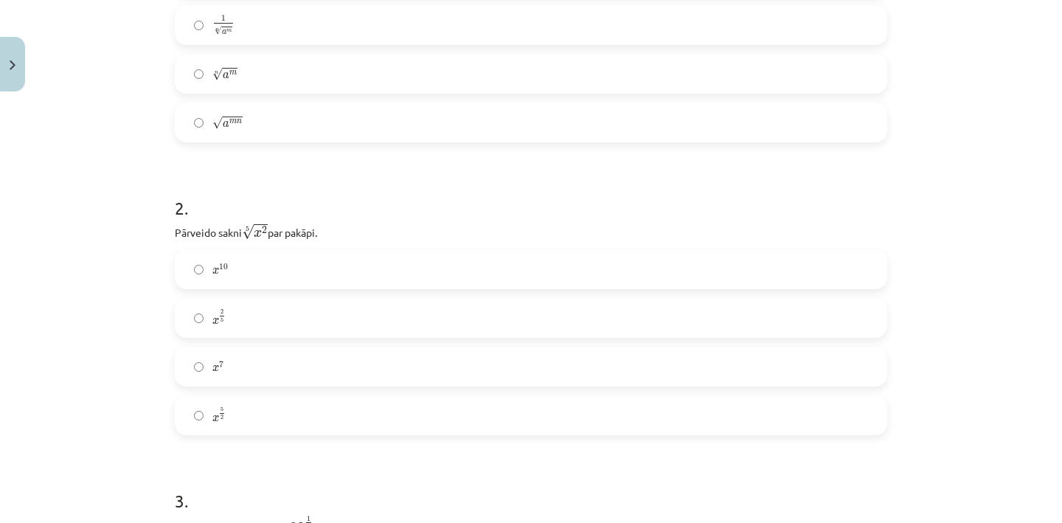
scroll to position [0, 0]
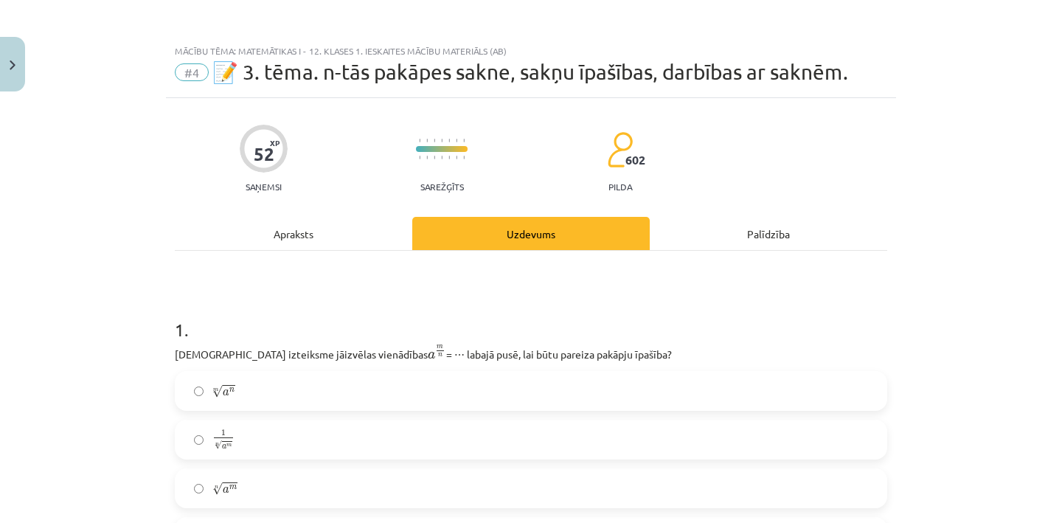
click at [290, 229] on div "Apraksts" at bounding box center [293, 233] width 237 height 33
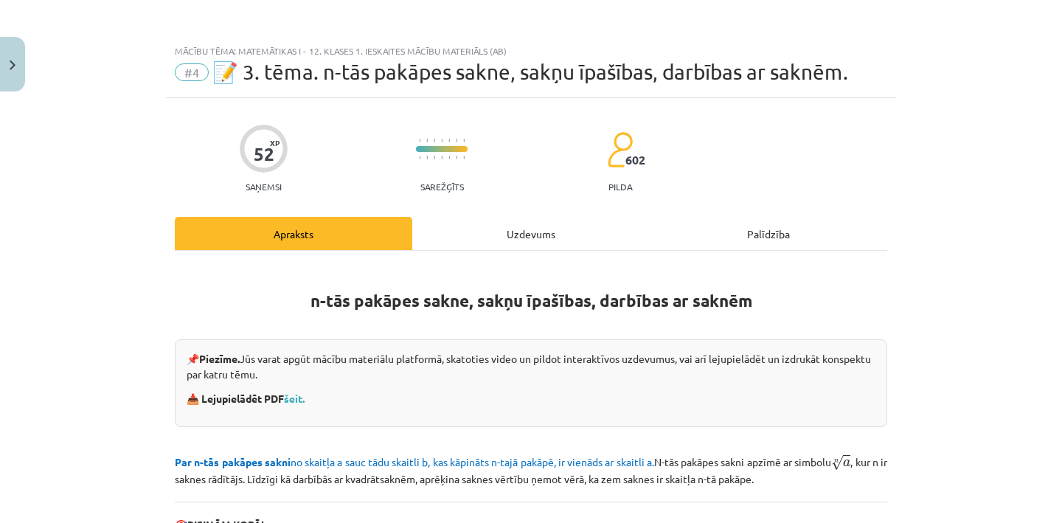
click at [549, 232] on div "Uzdevums" at bounding box center [530, 233] width 237 height 33
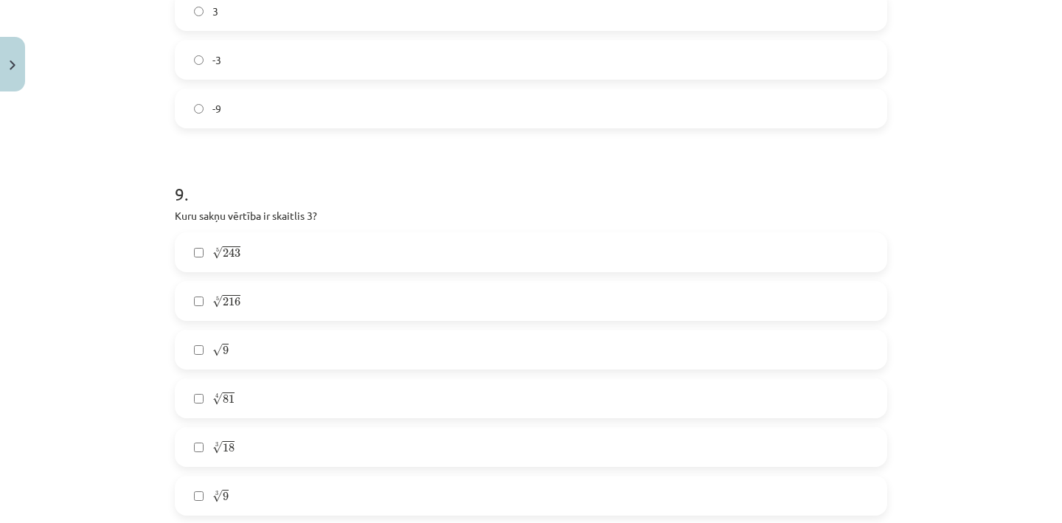
scroll to position [2304, 0]
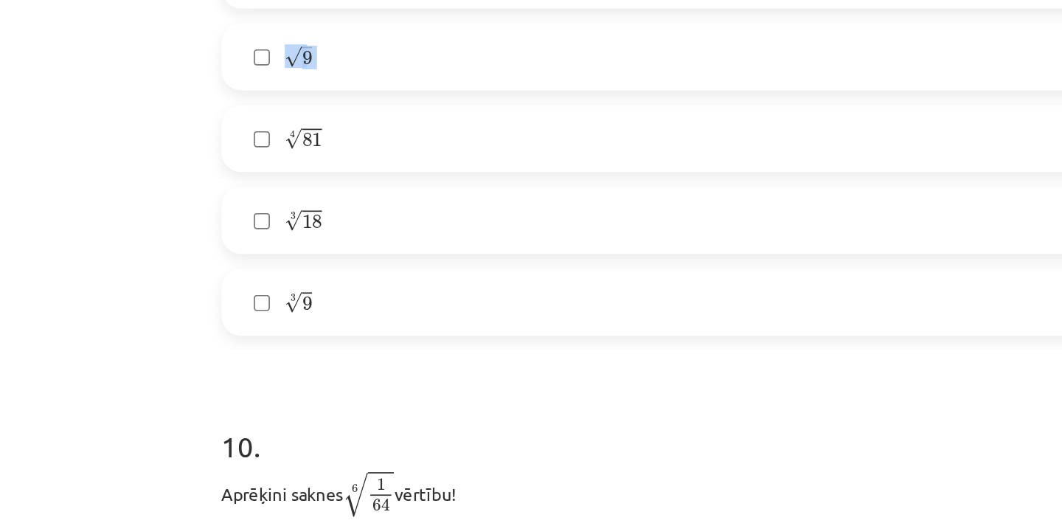
drag, startPoint x: 225, startPoint y: 130, endPoint x: 178, endPoint y: 252, distance: 130.3
click at [178, 281] on div "9 . Kuru sakņu vērtība ir skaitlis 3? 5 √ 243 243 5 5 √ 216 216 5 √ 9 9 4 √ 81 …" at bounding box center [531, 233] width 712 height 358
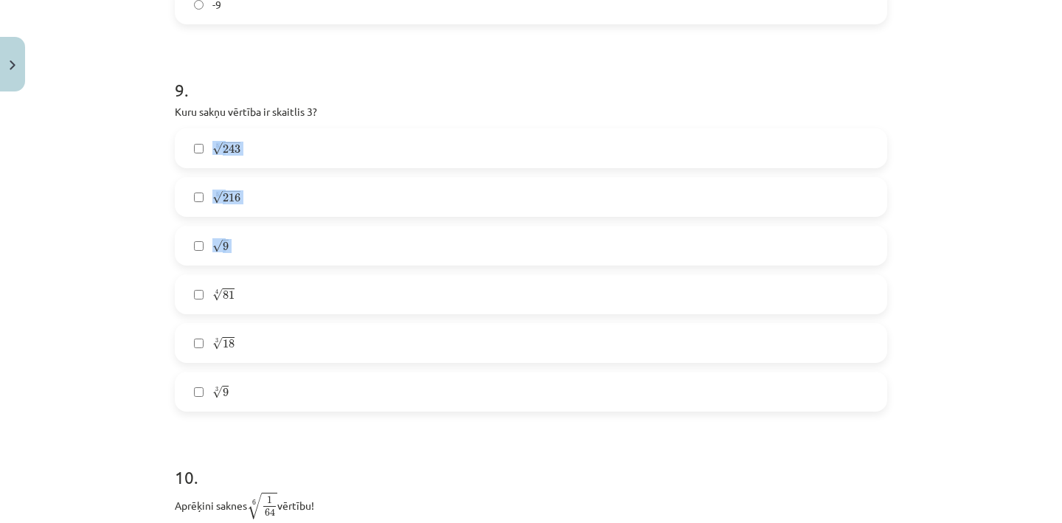
scroll to position [2292, 0]
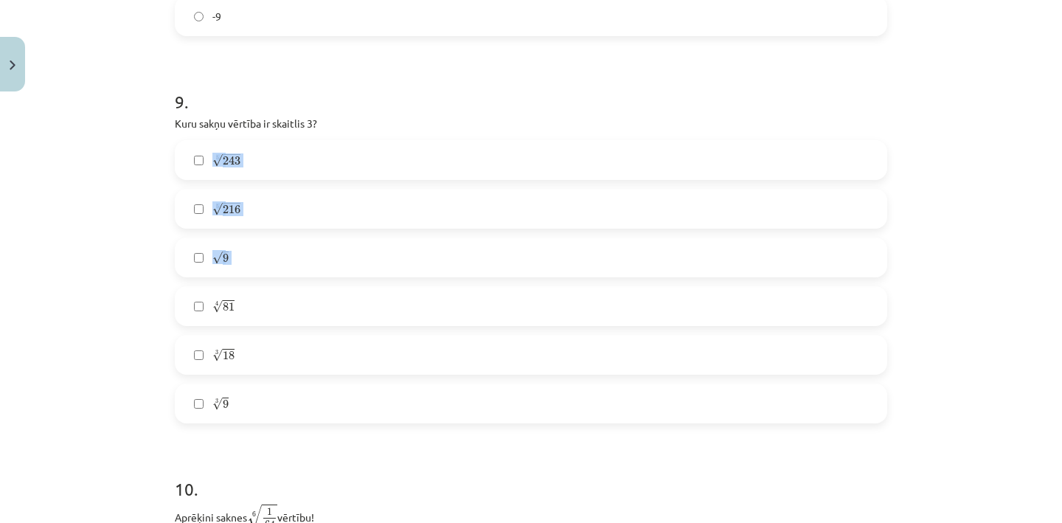
click at [108, 182] on div "Mācību tēma: Matemātikas i - 12. klases 1. ieskaites mācību materiāls (ab) #4 📝…" at bounding box center [531, 261] width 1062 height 523
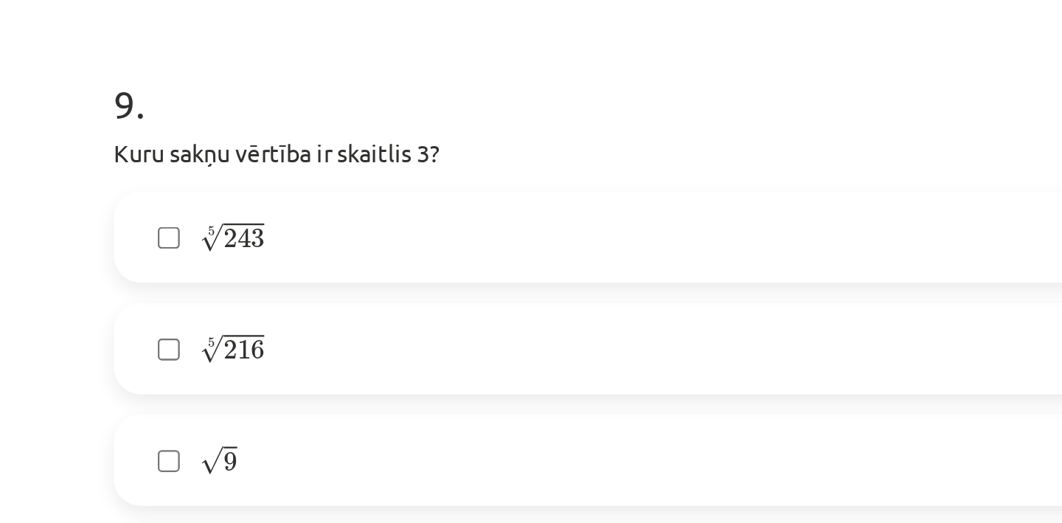
scroll to position [2119, 0]
click at [231, 406] on div "5 √ 243 243 5 5 √ 216 216 5 √ 9 9 4 √ 81 81 4 3 √ 18 18 3 3 √ 9 9 3" at bounding box center [531, 454] width 712 height 283
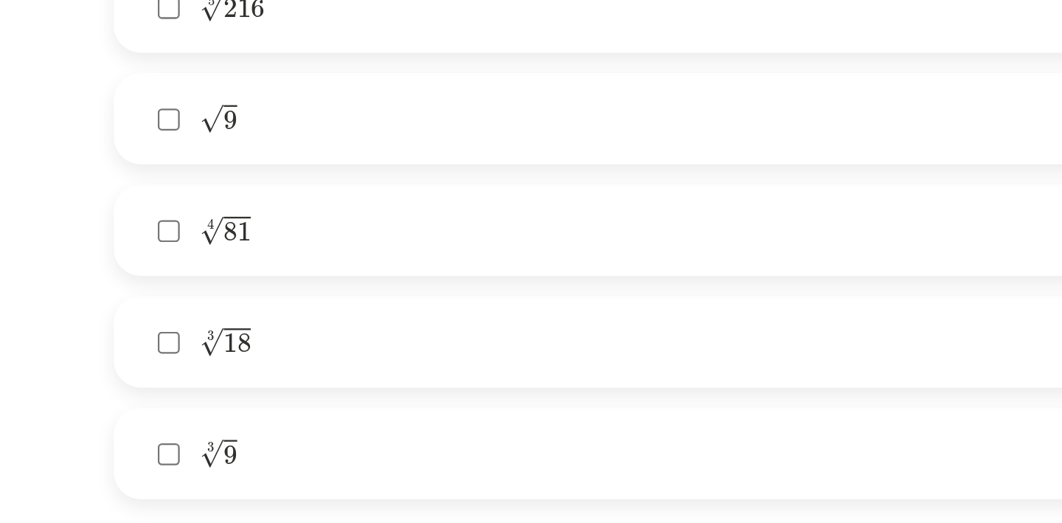
scroll to position [2273, 0]
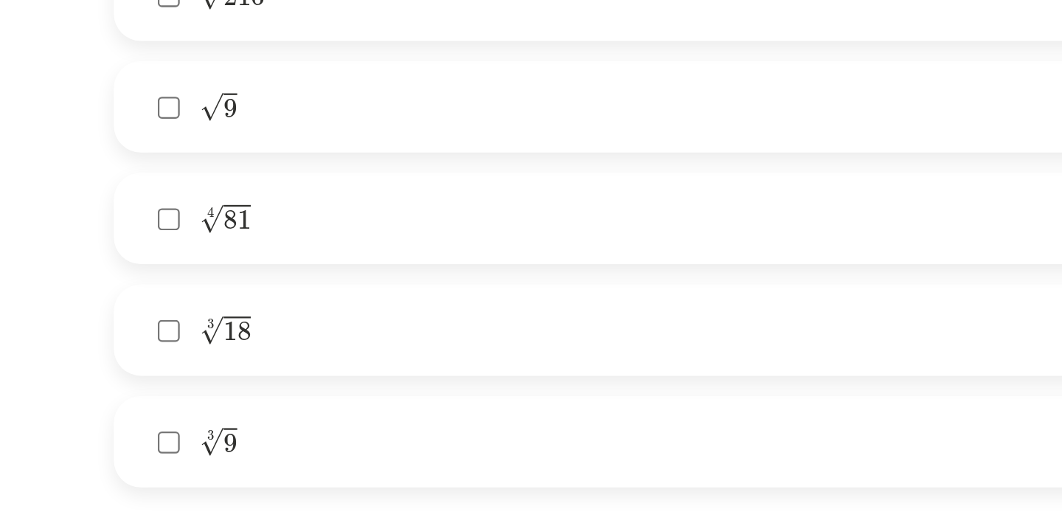
click at [201, 323] on label "4 √ 81 81 4" at bounding box center [531, 325] width 710 height 37
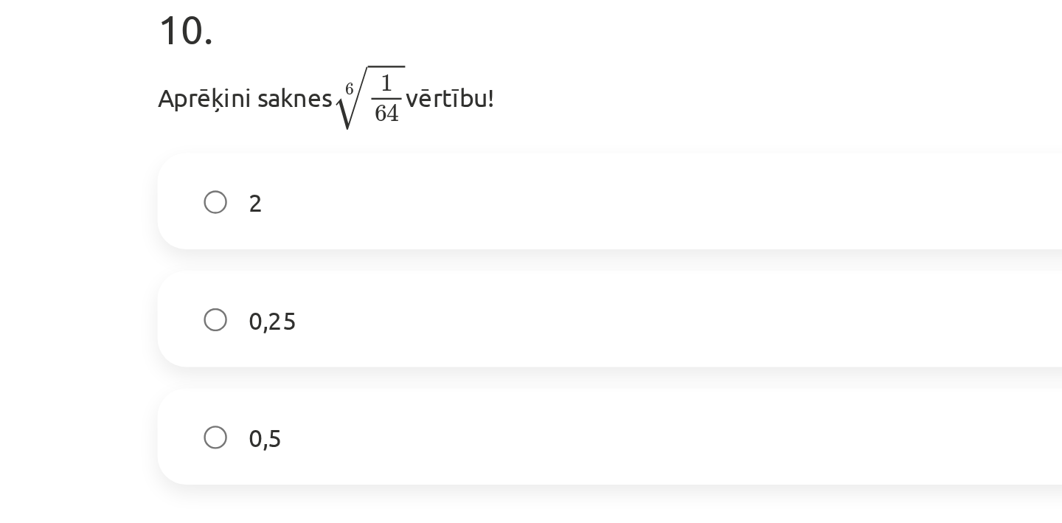
scroll to position [2551, 0]
click at [262, 308] on label "2" at bounding box center [531, 302] width 710 height 37
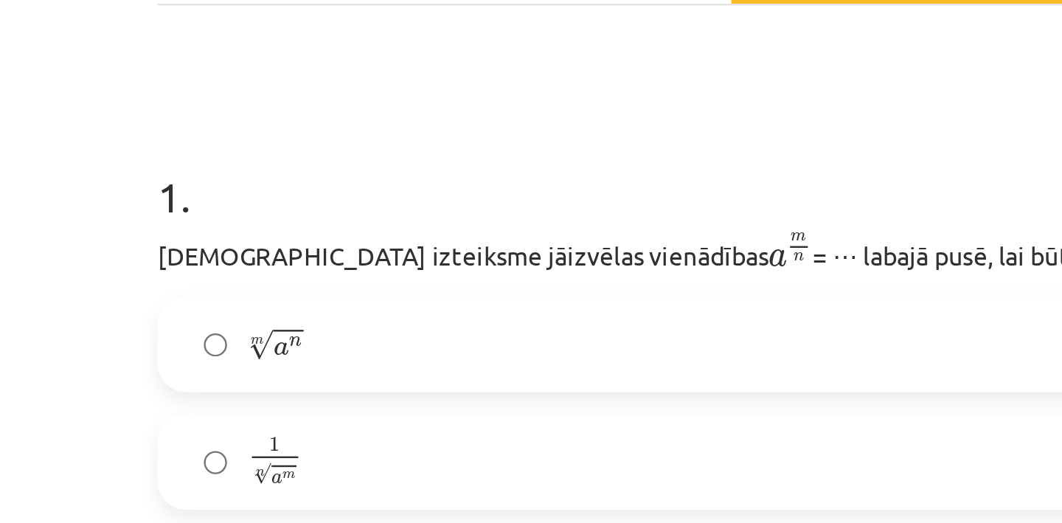
scroll to position [0, 0]
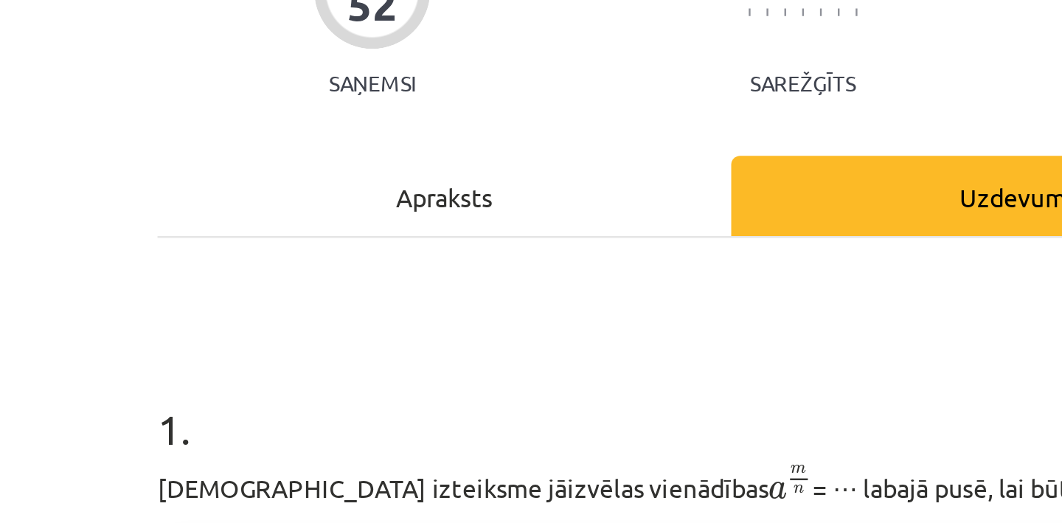
click at [291, 240] on div "Apraksts" at bounding box center [293, 233] width 237 height 33
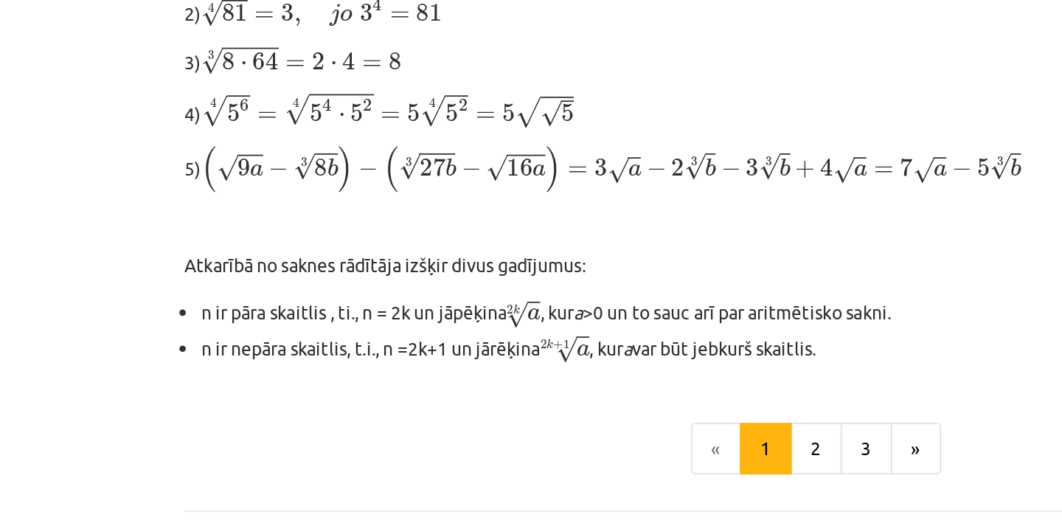
scroll to position [488, 0]
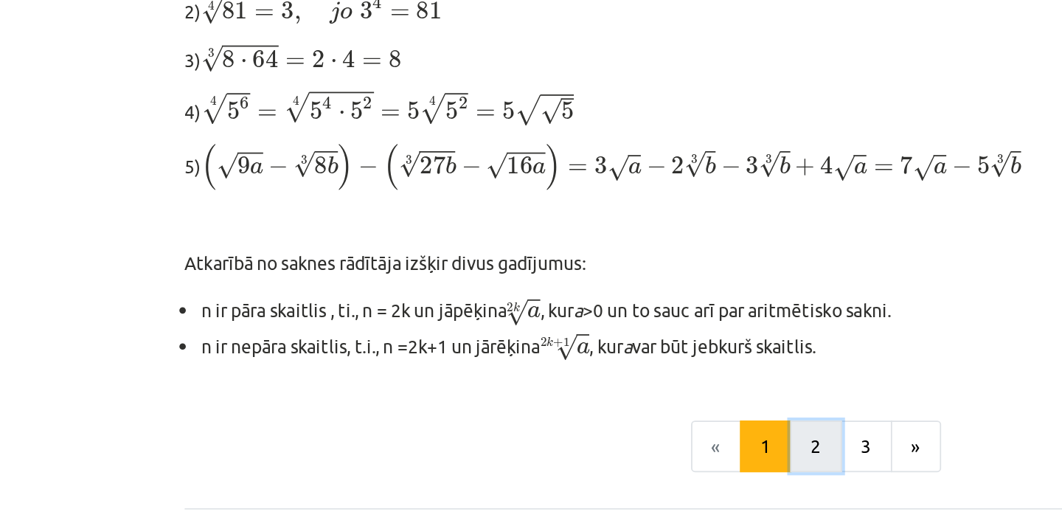
click at [535, 327] on button "2" at bounding box center [536, 342] width 30 height 30
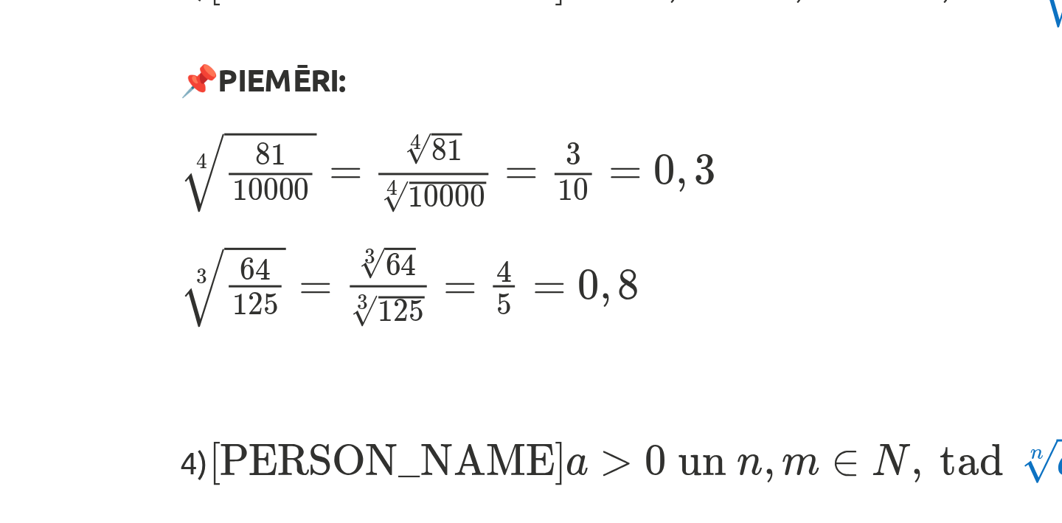
scroll to position [1065, 0]
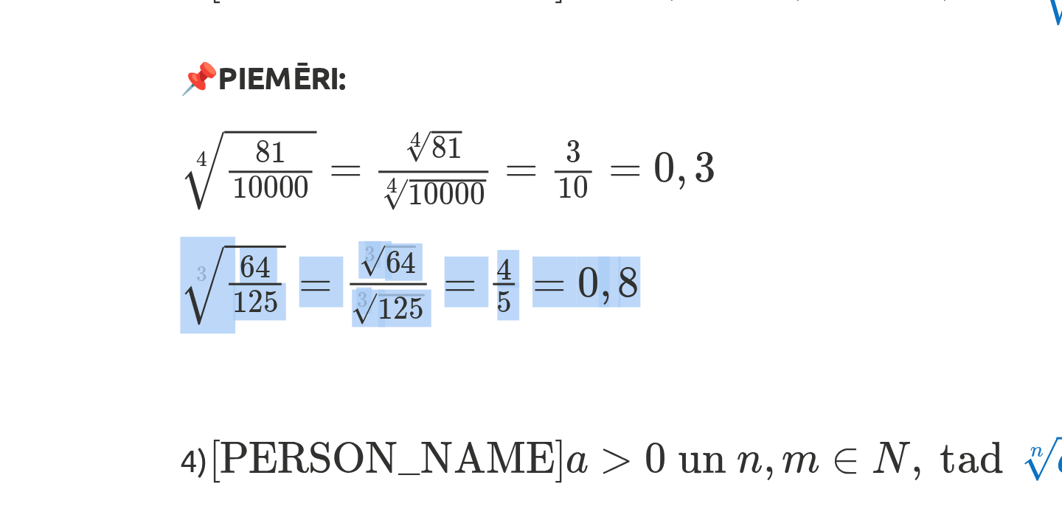
drag, startPoint x: 181, startPoint y: 178, endPoint x: 342, endPoint y: 192, distance: 161.3
click at [342, 192] on p "3 √ 64 125 = 3 √ 64 3 √ 125 = 4 5 = 0 , 8 64 125 3 = 64 3 125 3 = 4 5 = 0 , 8" at bounding box center [531, 180] width 712 height 30
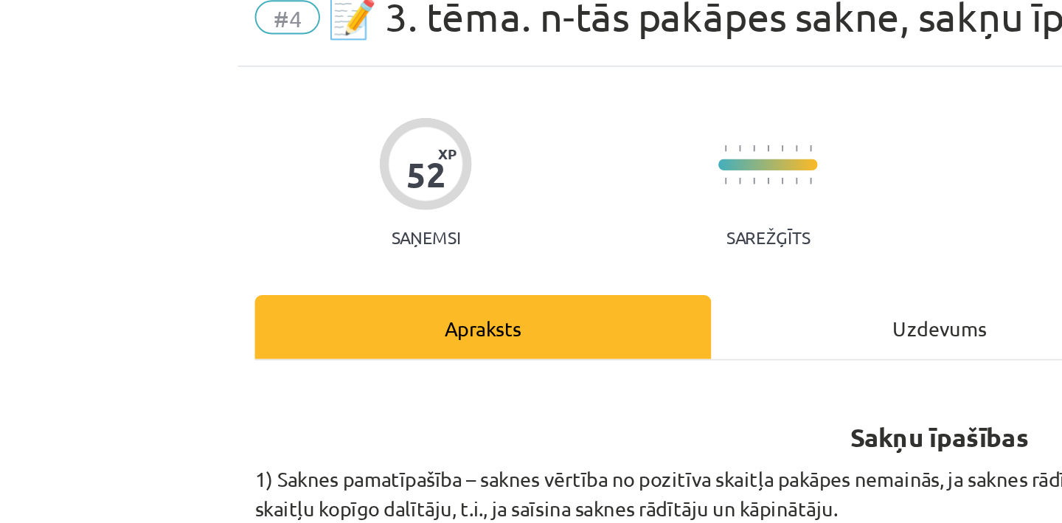
scroll to position [0, 0]
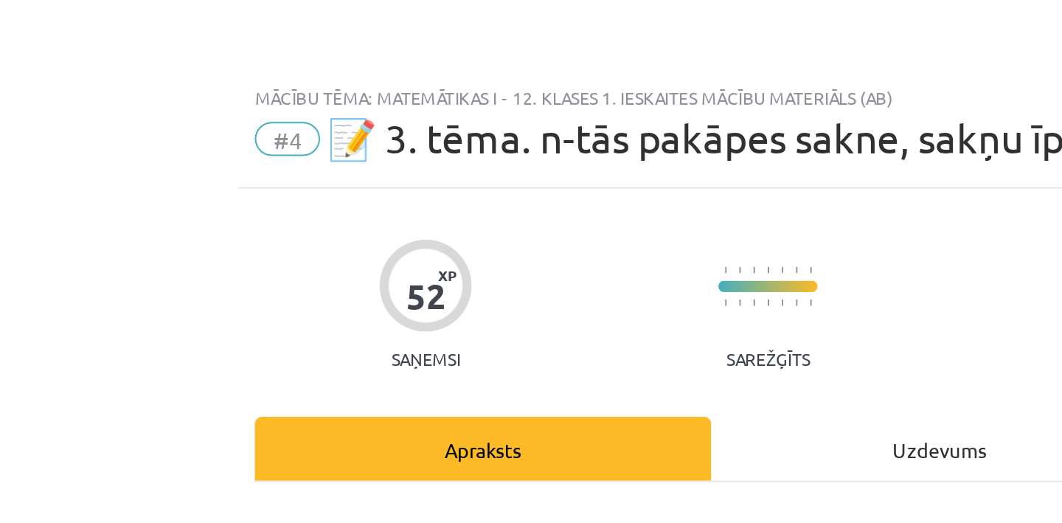
click at [476, 230] on div "Uzdevums" at bounding box center [530, 233] width 237 height 33
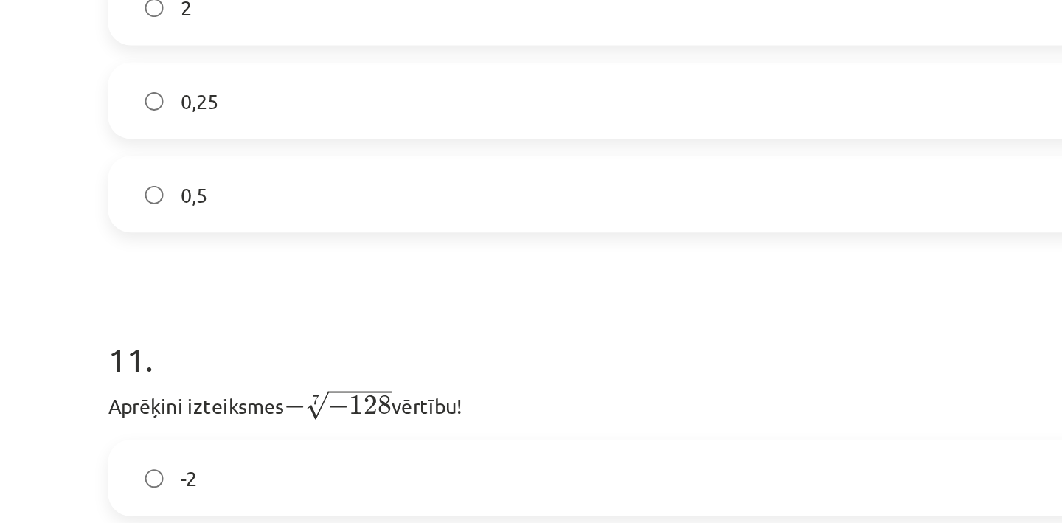
click at [254, 103] on label "0,5" at bounding box center [531, 101] width 710 height 37
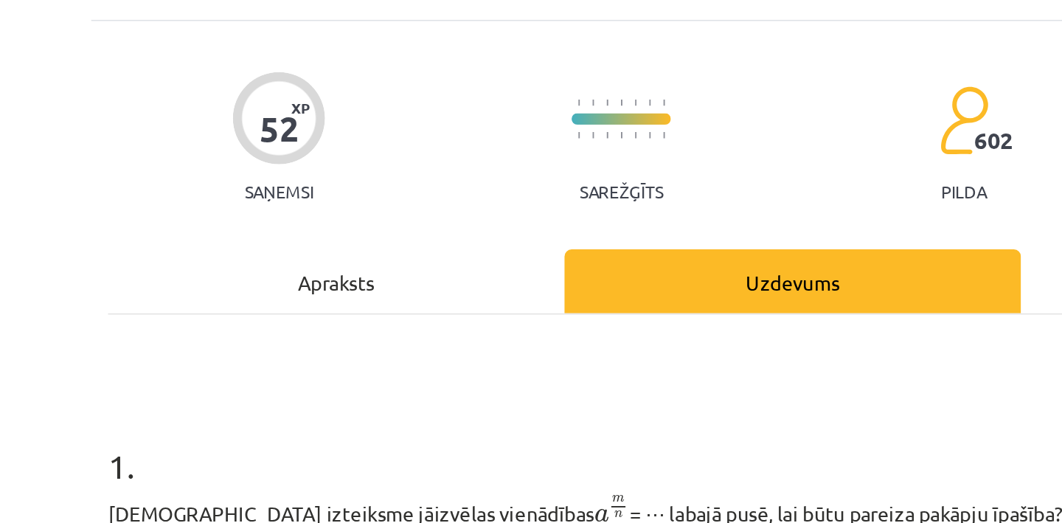
click at [308, 133] on div "Apraksts" at bounding box center [293, 146] width 237 height 33
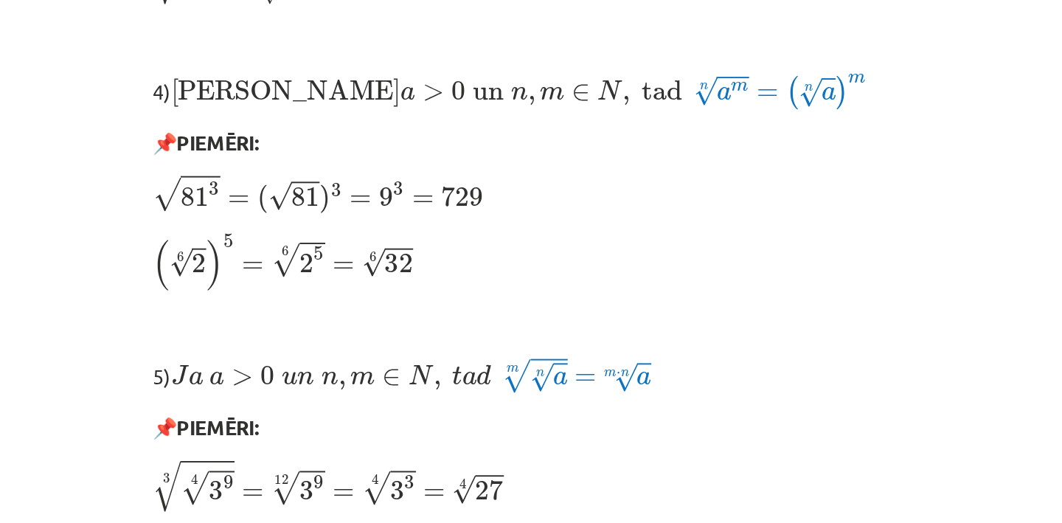
scroll to position [1274, 0]
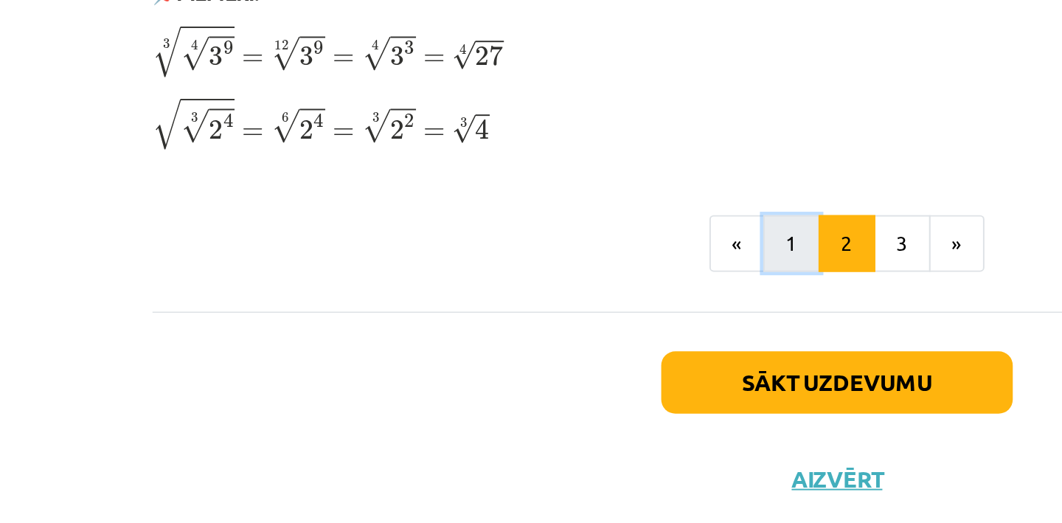
click at [515, 339] on button "1" at bounding box center [508, 339] width 30 height 30
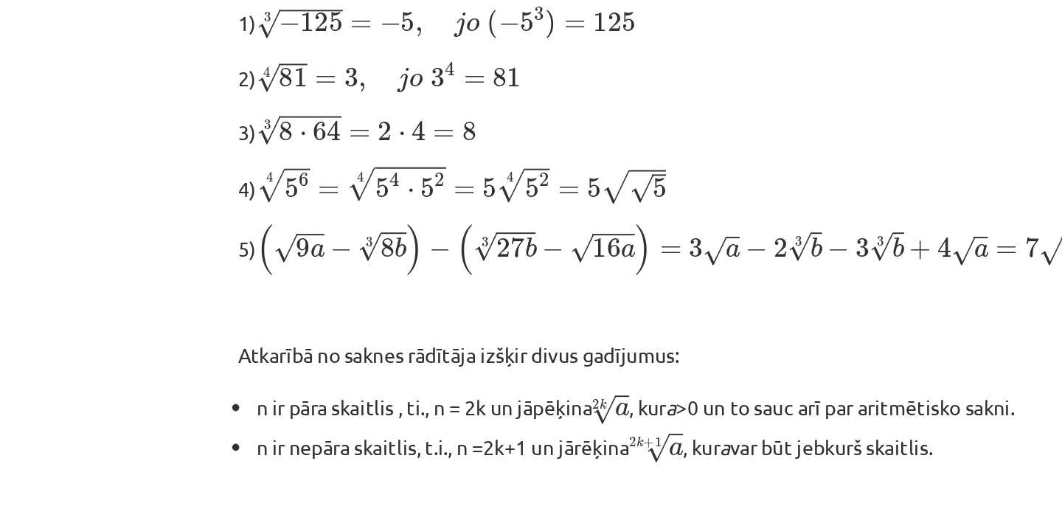
scroll to position [488, 0]
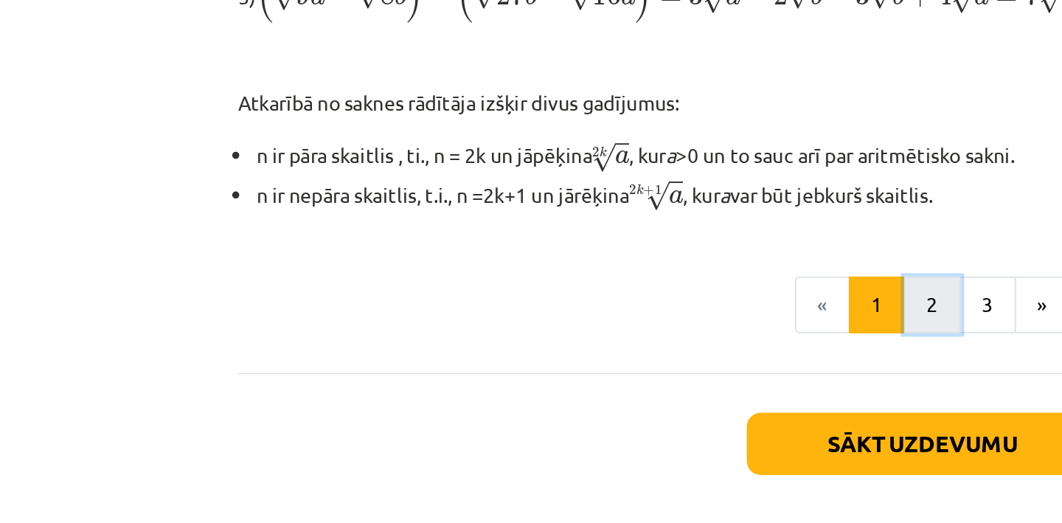
click at [532, 342] on button "2" at bounding box center [536, 342] width 30 height 30
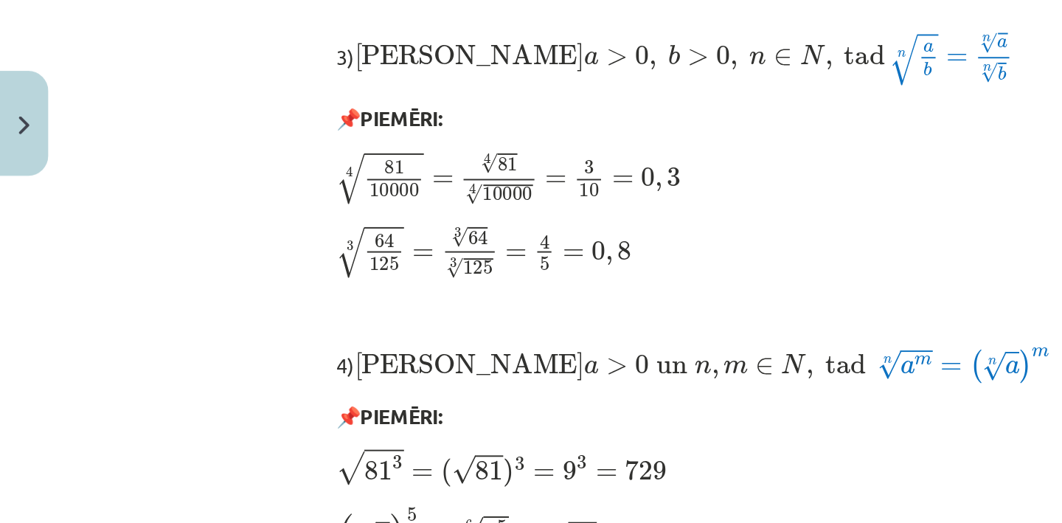
scroll to position [1274, 0]
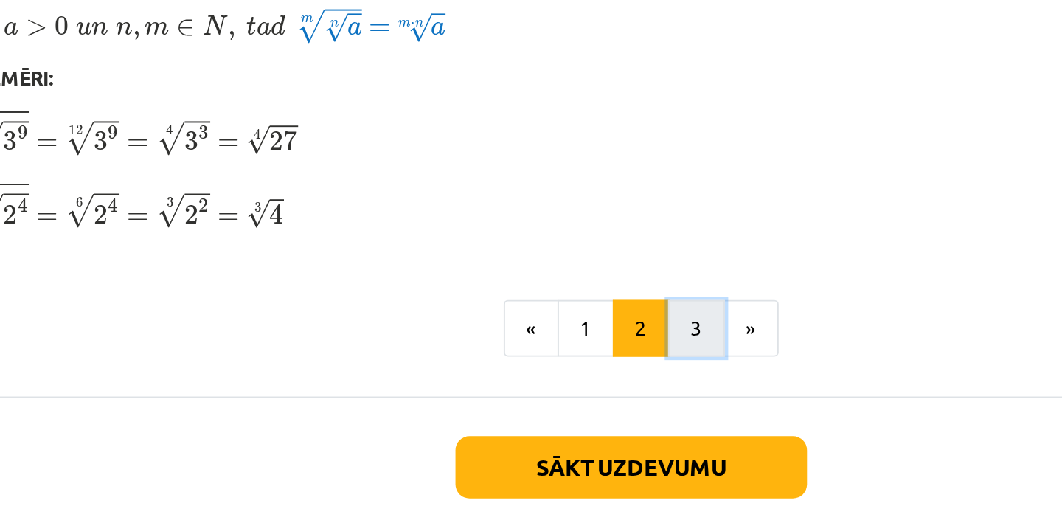
click at [558, 340] on button "3" at bounding box center [565, 339] width 30 height 30
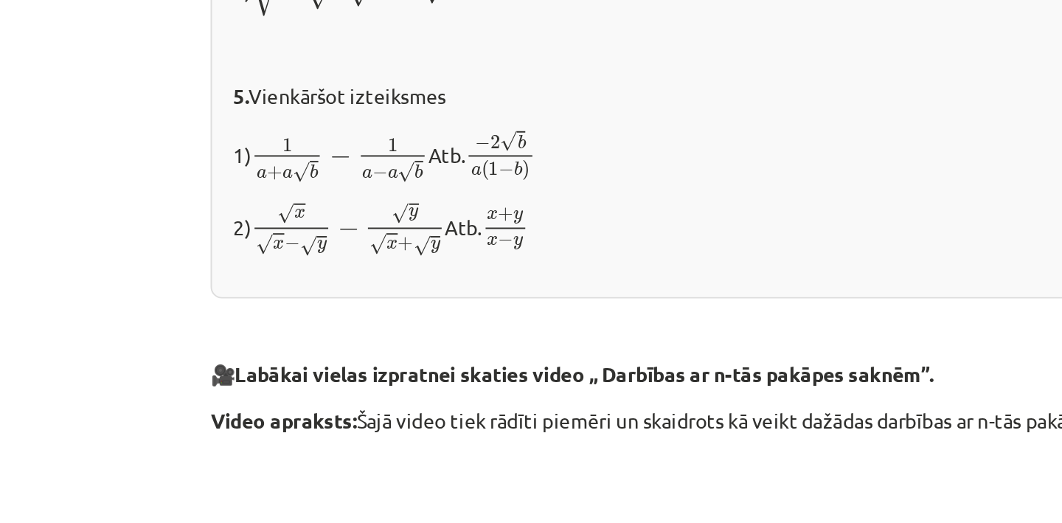
scroll to position [1785, 0]
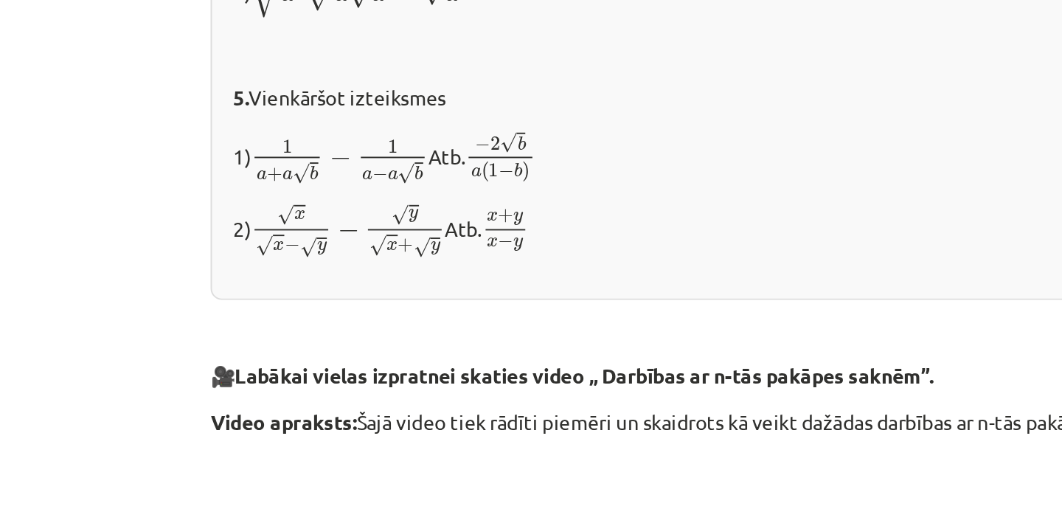
click at [226, 336] on p at bounding box center [531, 335] width 712 height 15
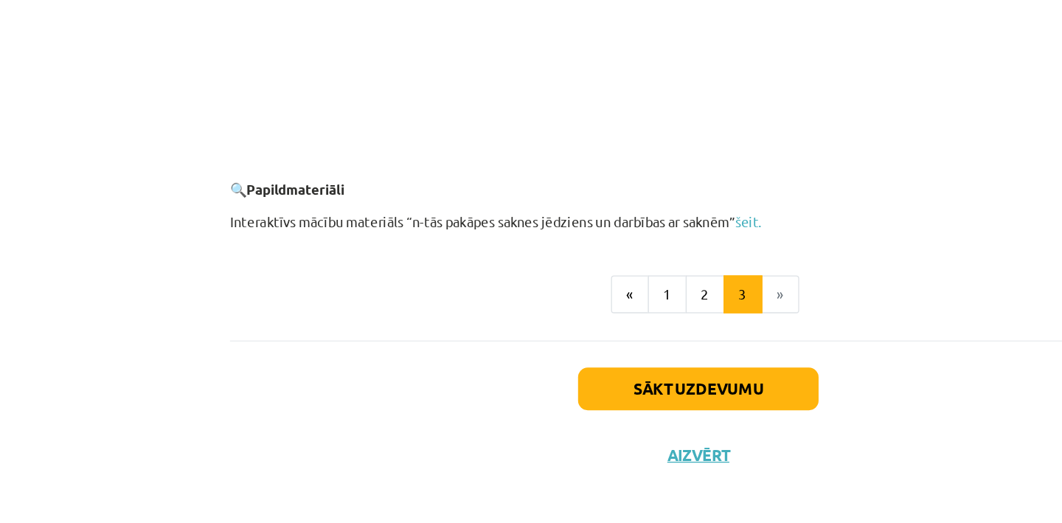
scroll to position [716, 0]
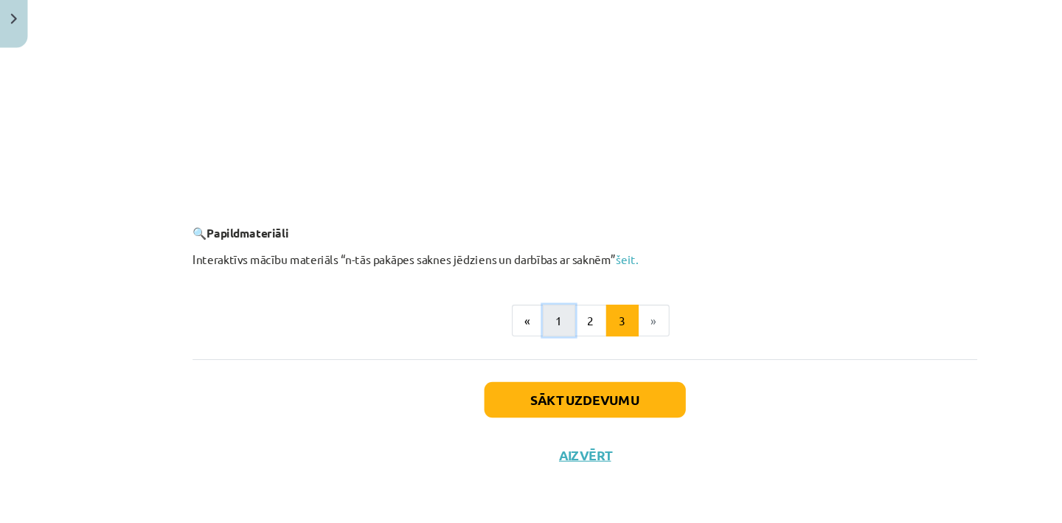
click at [498, 336] on button "1" at bounding box center [508, 340] width 30 height 30
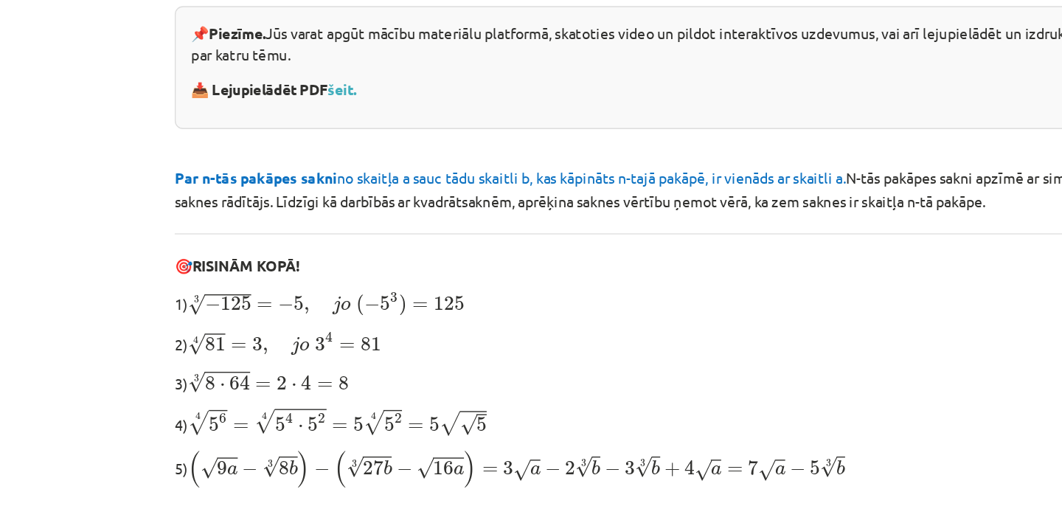
scroll to position [271, 0]
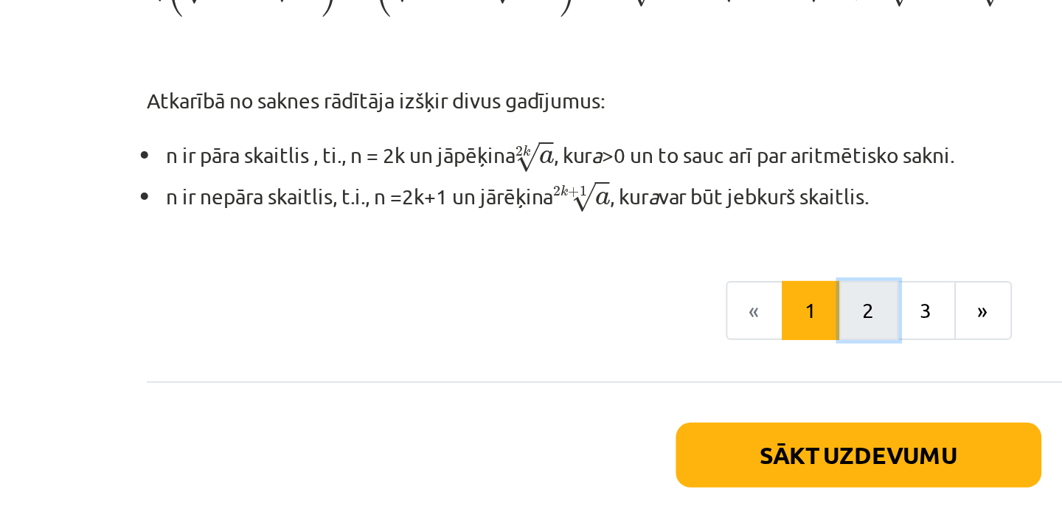
click at [541, 339] on button "2" at bounding box center [536, 342] width 30 height 30
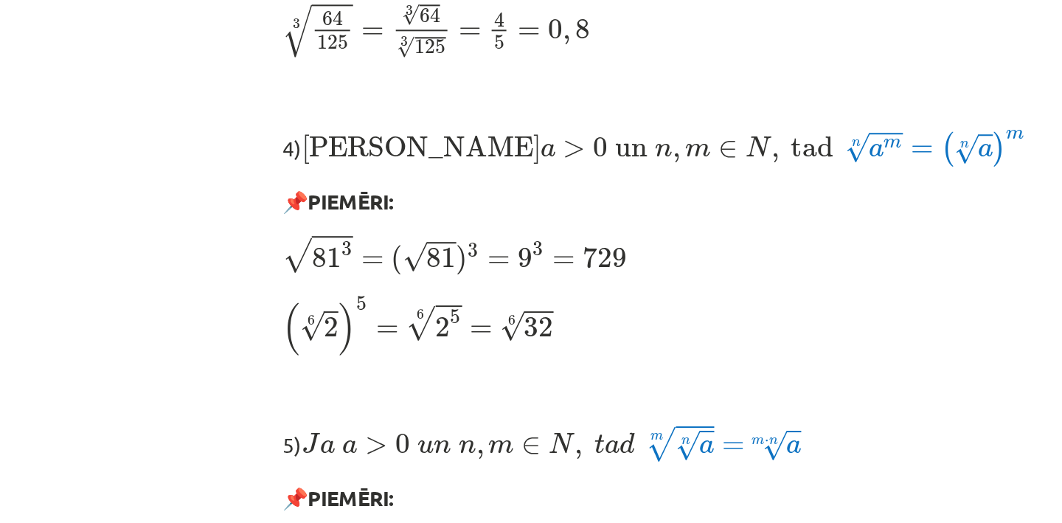
scroll to position [1274, 0]
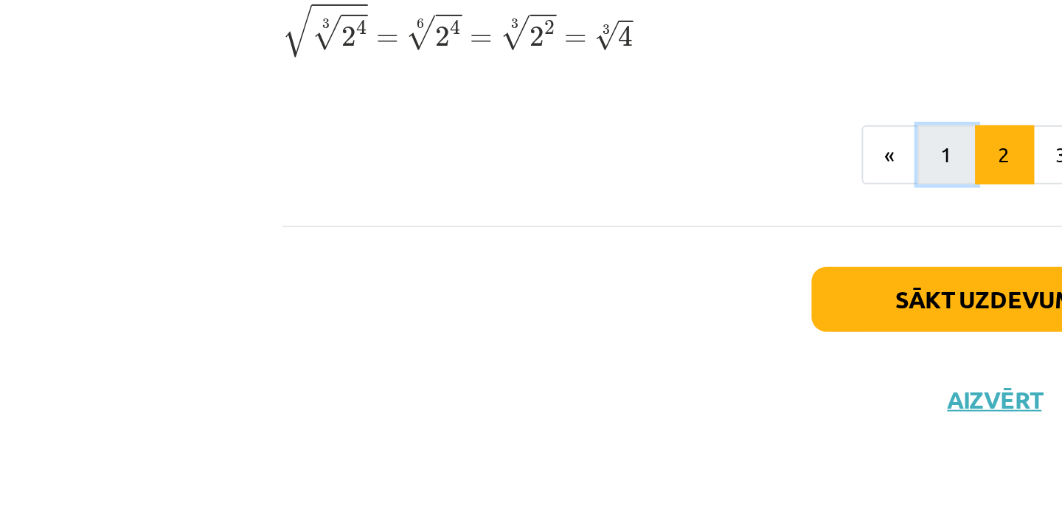
click at [504, 334] on button "1" at bounding box center [508, 339] width 30 height 30
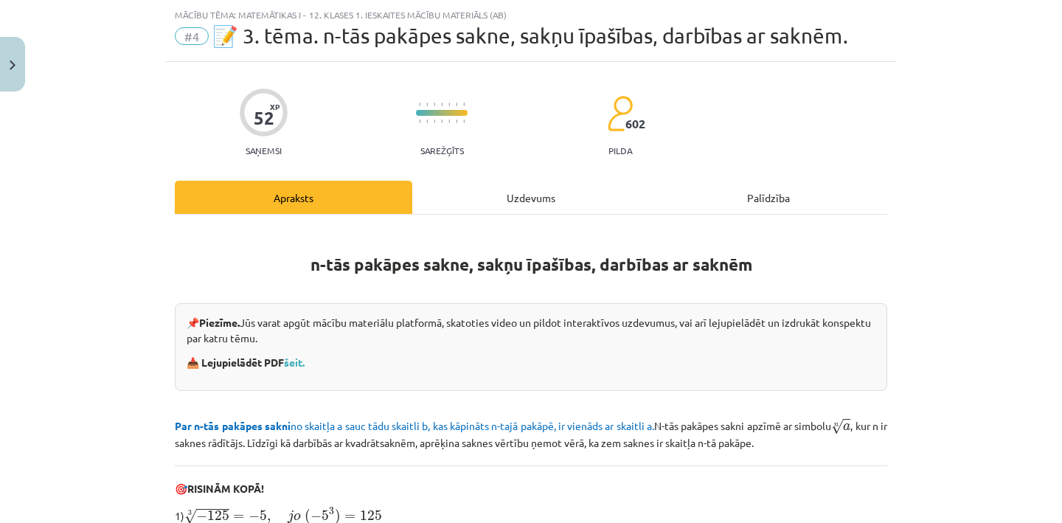
scroll to position [0, 0]
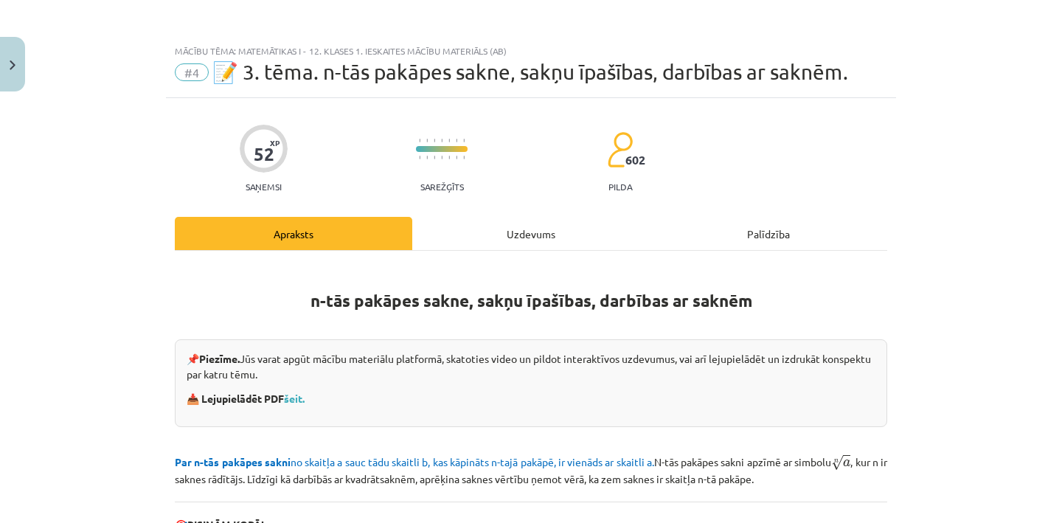
click at [513, 232] on div "Uzdevums" at bounding box center [530, 233] width 237 height 33
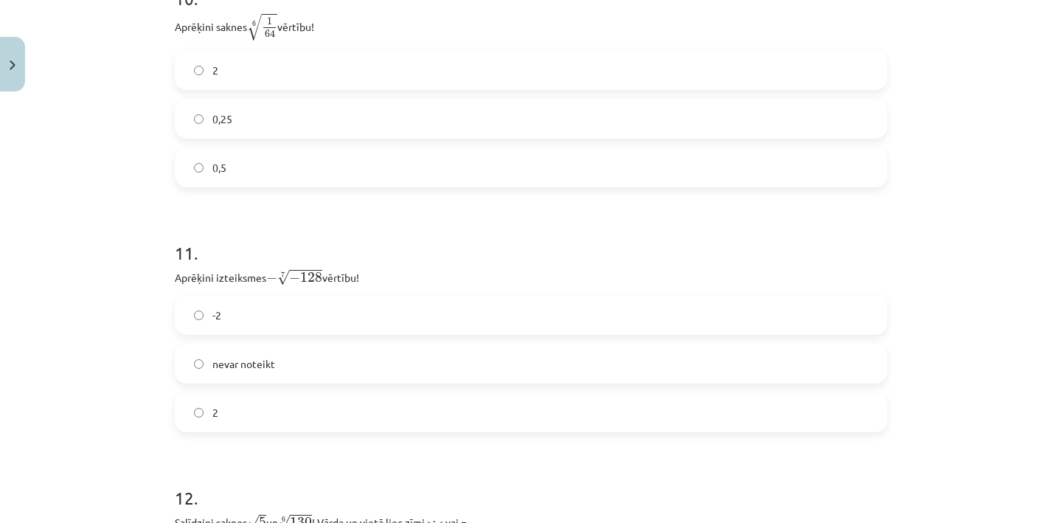
scroll to position [2795, 0]
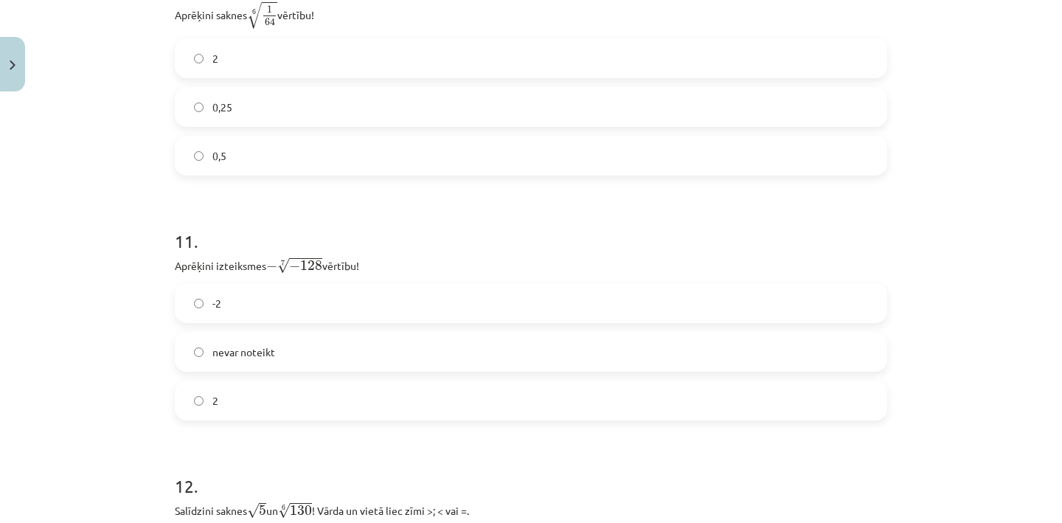
click at [359, 406] on label "2" at bounding box center [531, 400] width 710 height 37
click at [311, 308] on label "-2" at bounding box center [531, 303] width 710 height 37
click at [263, 400] on label "2" at bounding box center [531, 400] width 710 height 37
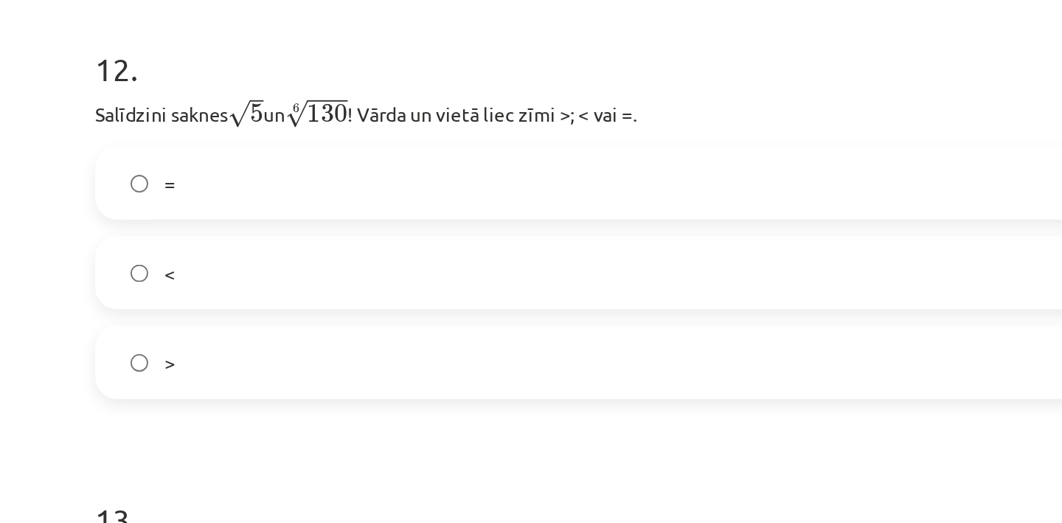
scroll to position [3084, 0]
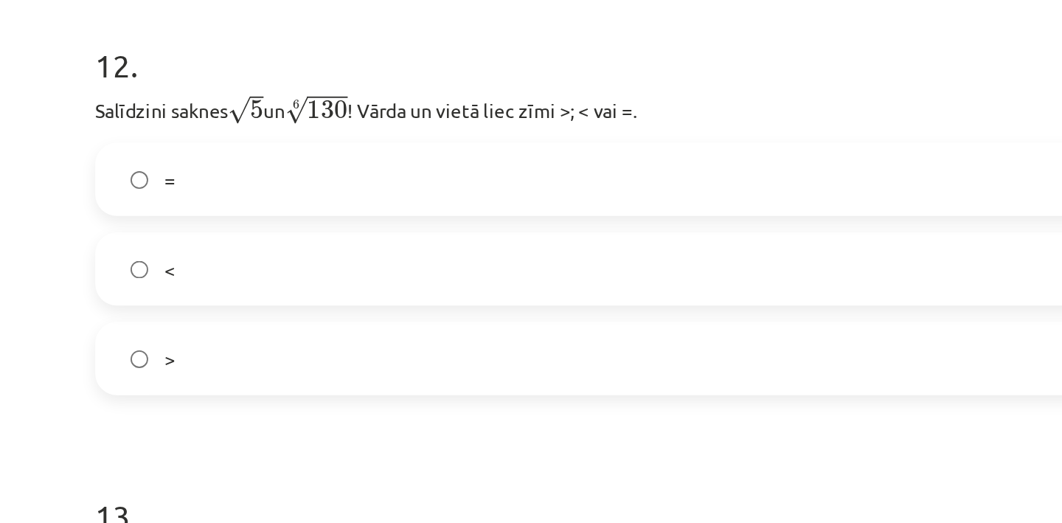
click at [274, 313] on label "<" at bounding box center [531, 307] width 710 height 37
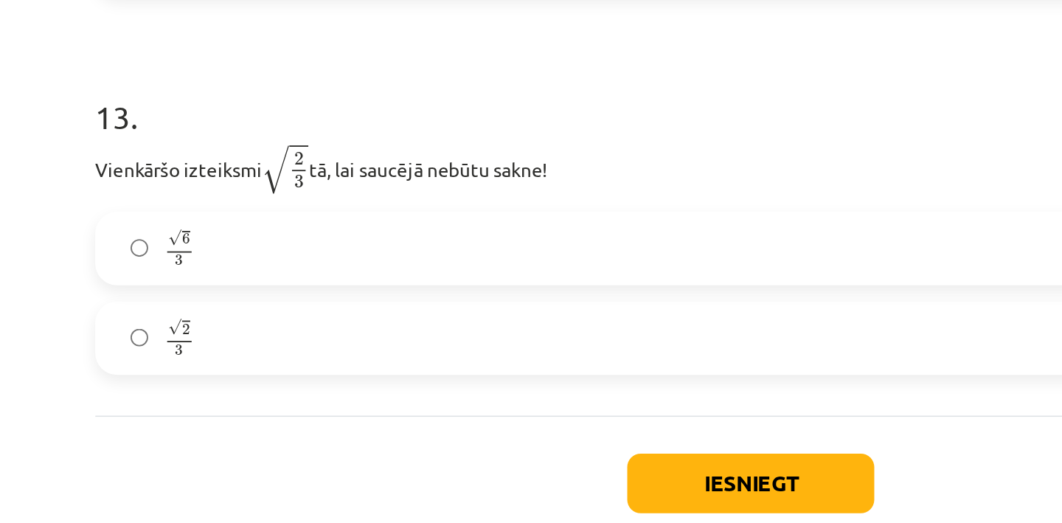
scroll to position [3314, 0]
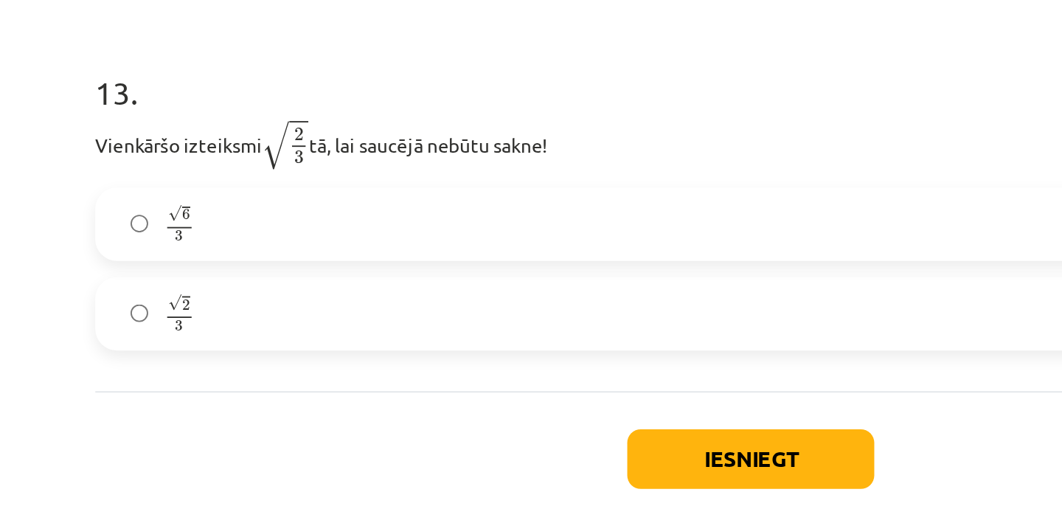
click at [229, 294] on label "√ 6 3 6 3" at bounding box center [531, 283] width 710 height 37
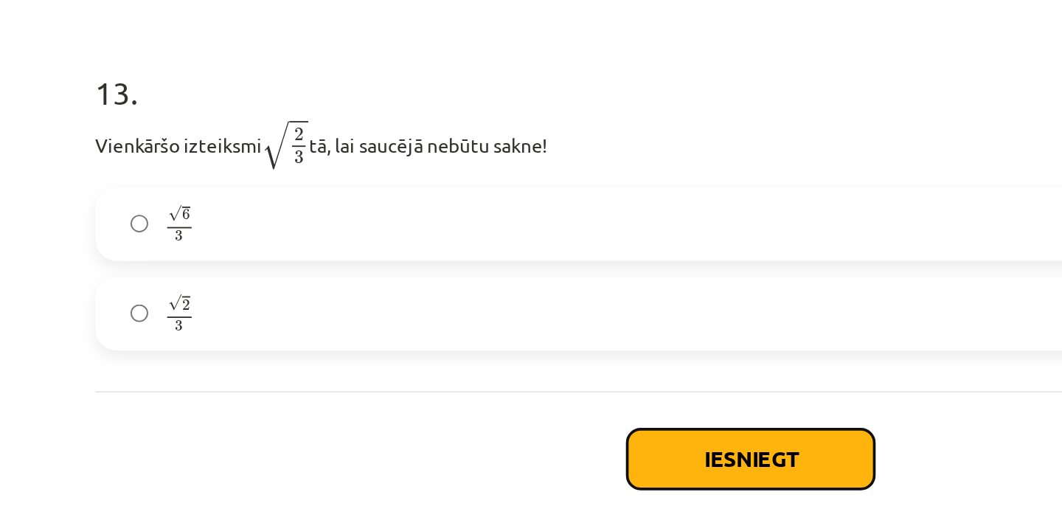
click at [491, 401] on button "Iesniegt" at bounding box center [531, 411] width 134 height 32
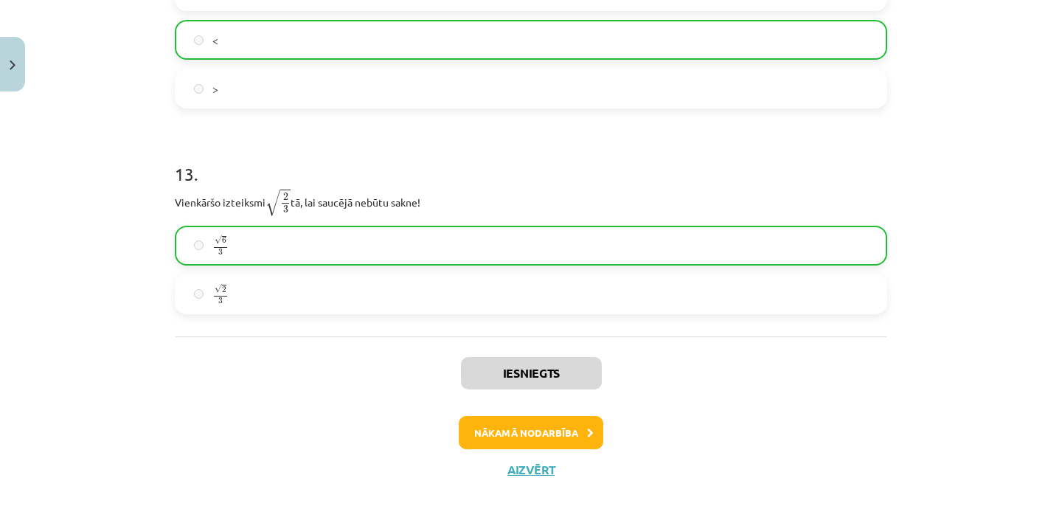
scroll to position [3364, 0]
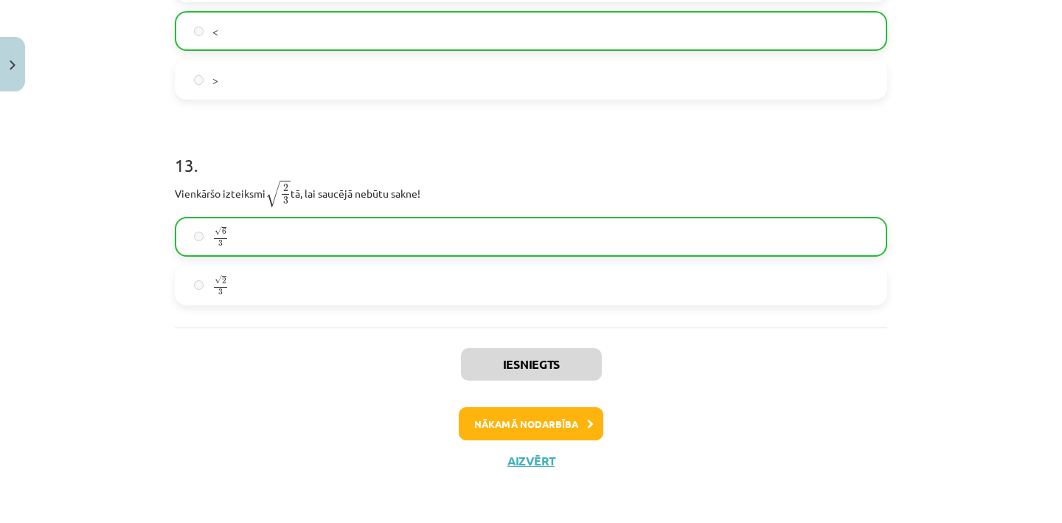
click at [527, 449] on div "Iesniegts Nākamā nodarbība Aizvērt" at bounding box center [531, 402] width 712 height 150
click at [527, 460] on button "Aizvērt" at bounding box center [531, 461] width 56 height 15
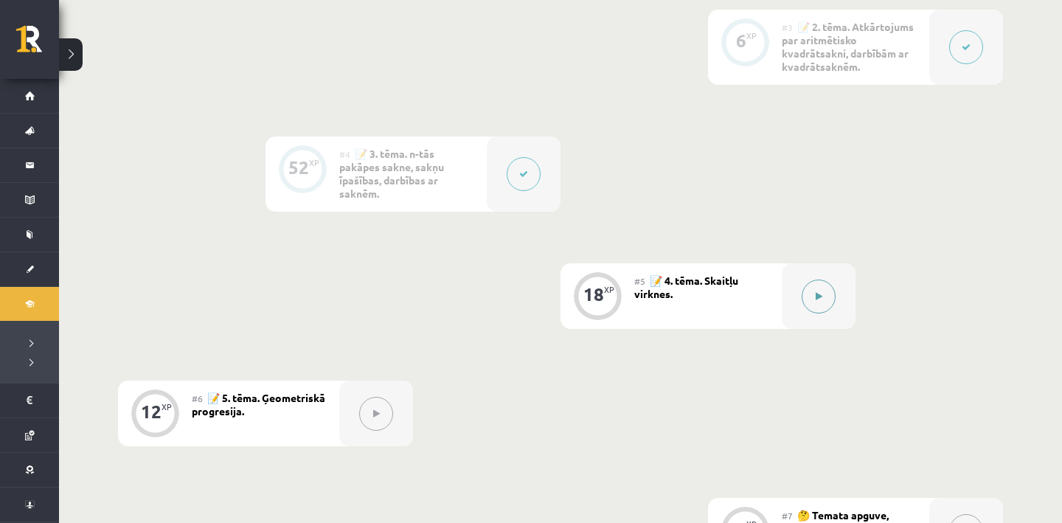
click at [814, 308] on button at bounding box center [819, 297] width 34 height 34
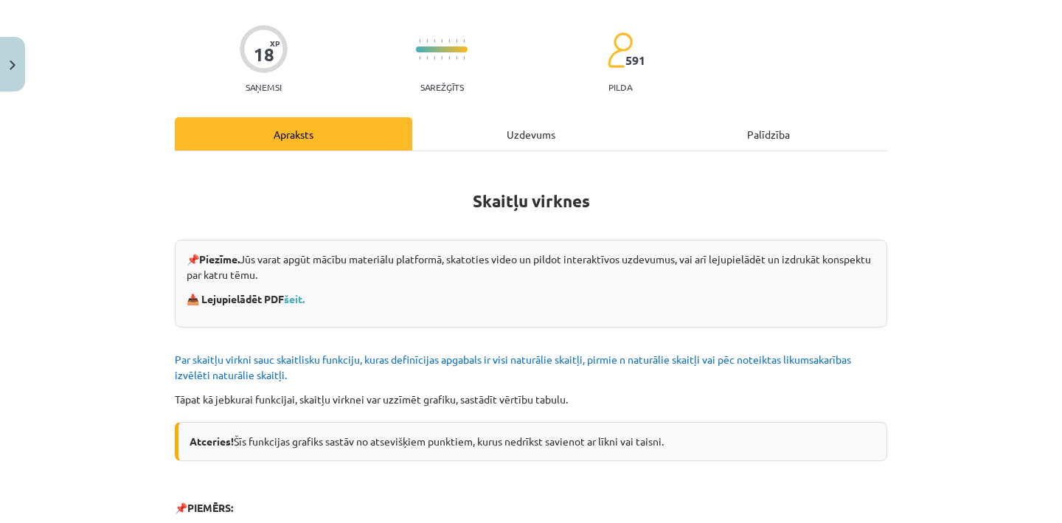
scroll to position [101, 0]
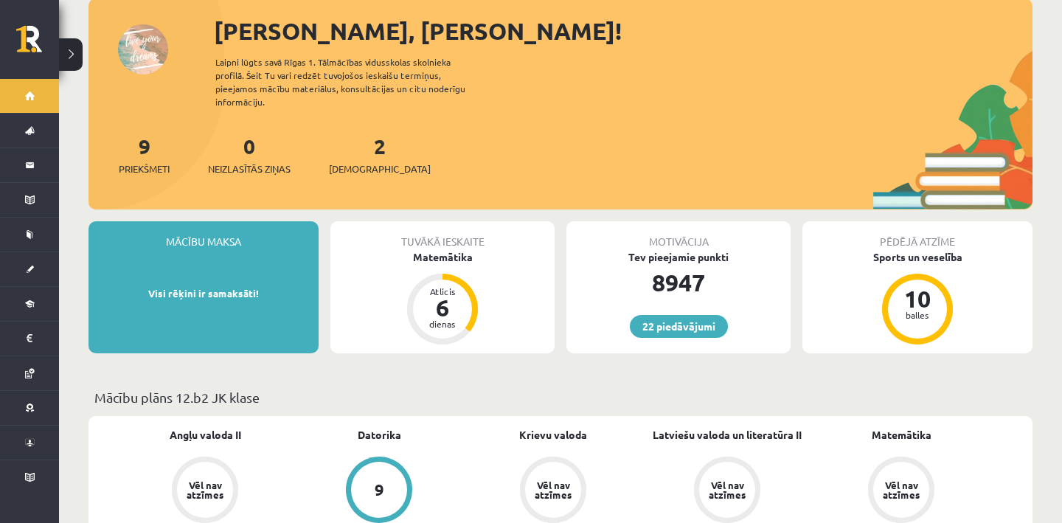
scroll to position [92, 0]
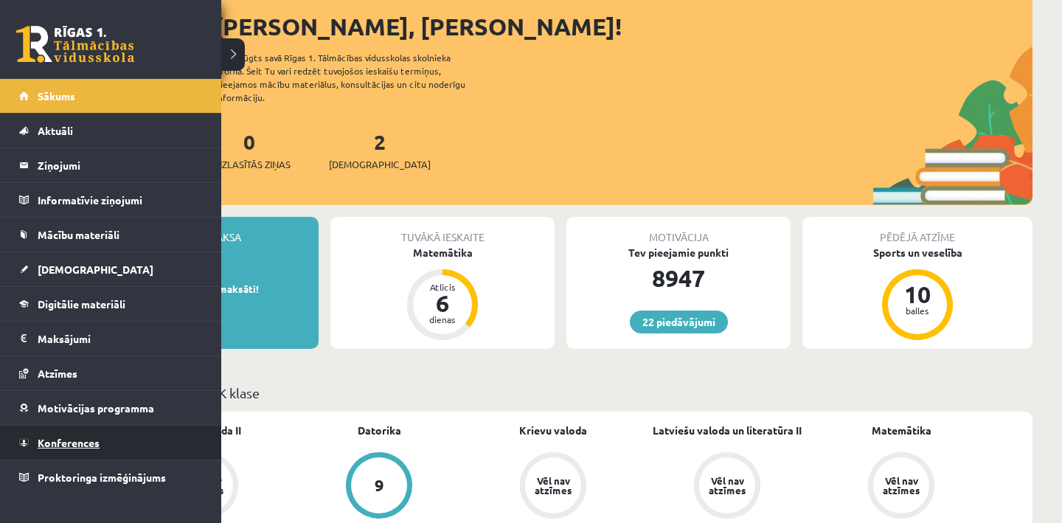
click at [49, 441] on span "Konferences" at bounding box center [69, 442] width 62 height 13
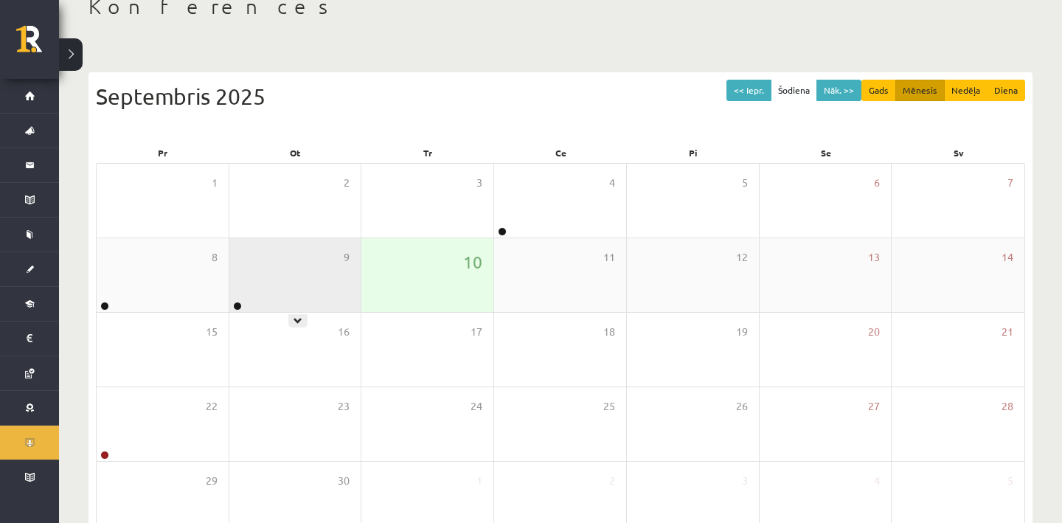
click at [276, 281] on div "9" at bounding box center [295, 275] width 132 height 74
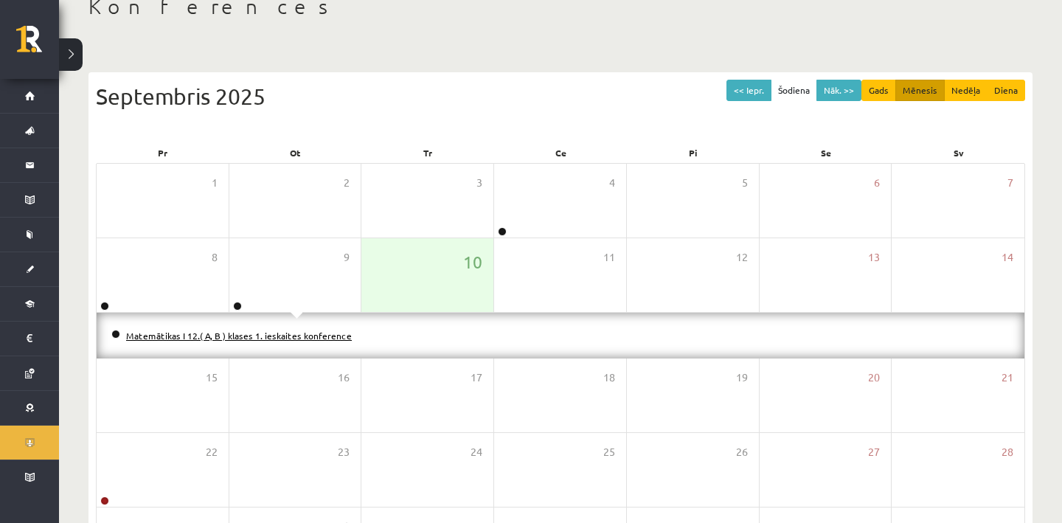
click at [269, 331] on link "Matemātikas I 12.( A, B ) klases 1. ieskaites konference" at bounding box center [239, 336] width 226 height 12
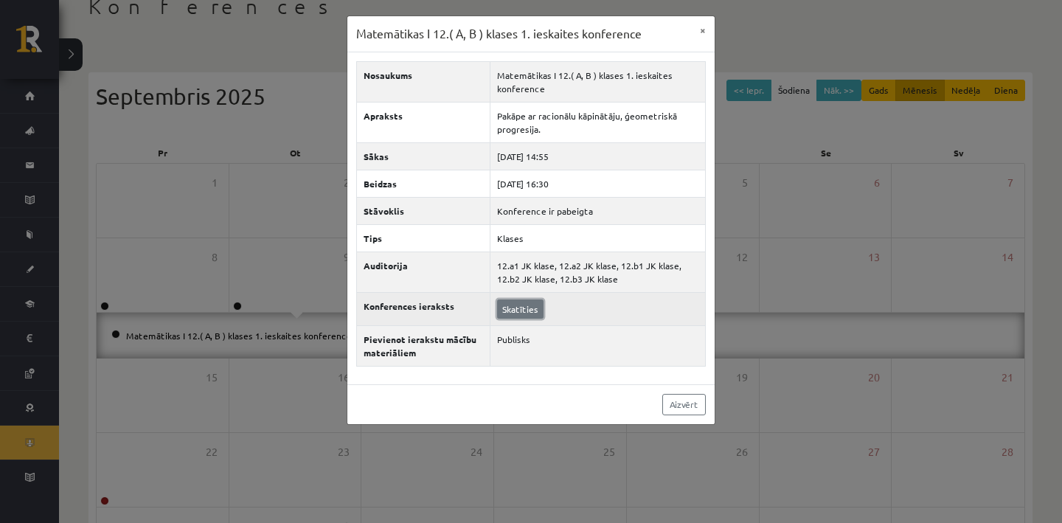
click at [502, 315] on link "Skatīties" at bounding box center [520, 308] width 46 height 19
